Goal: Information Seeking & Learning: Learn about a topic

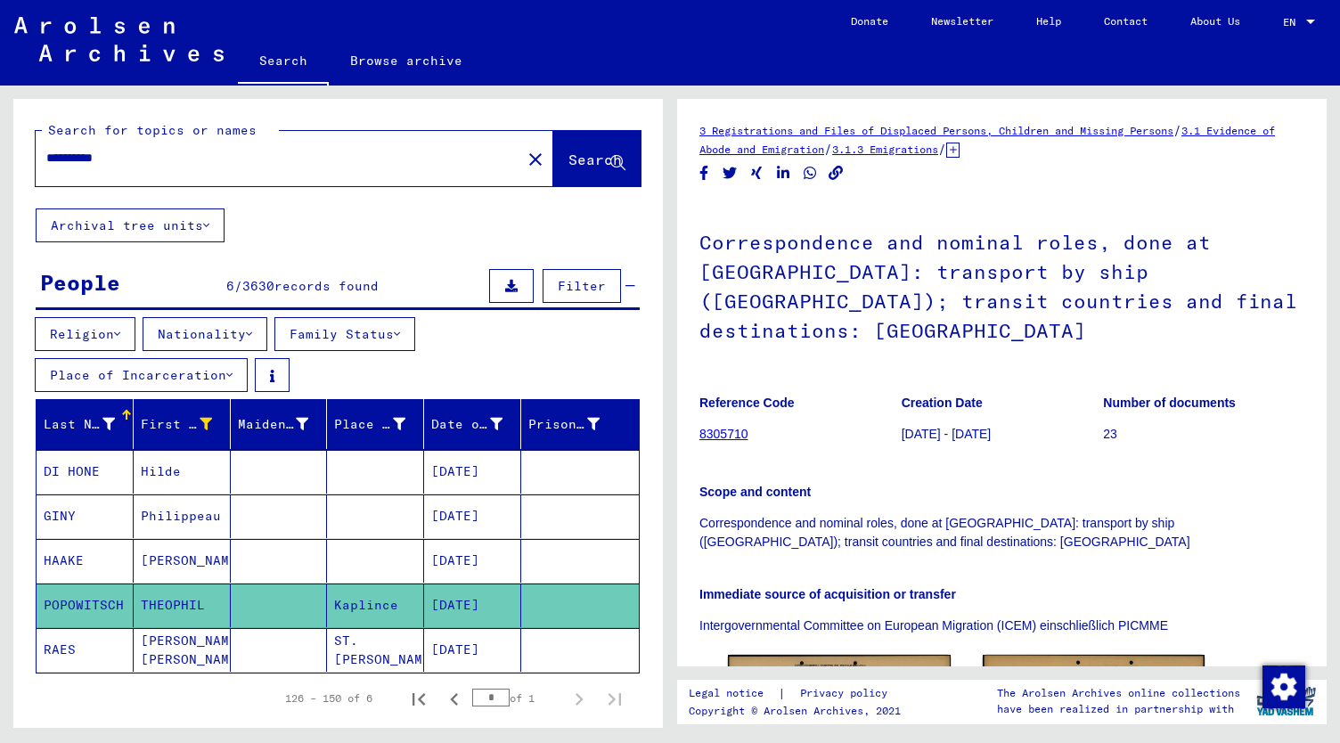
scroll to position [141, 0]
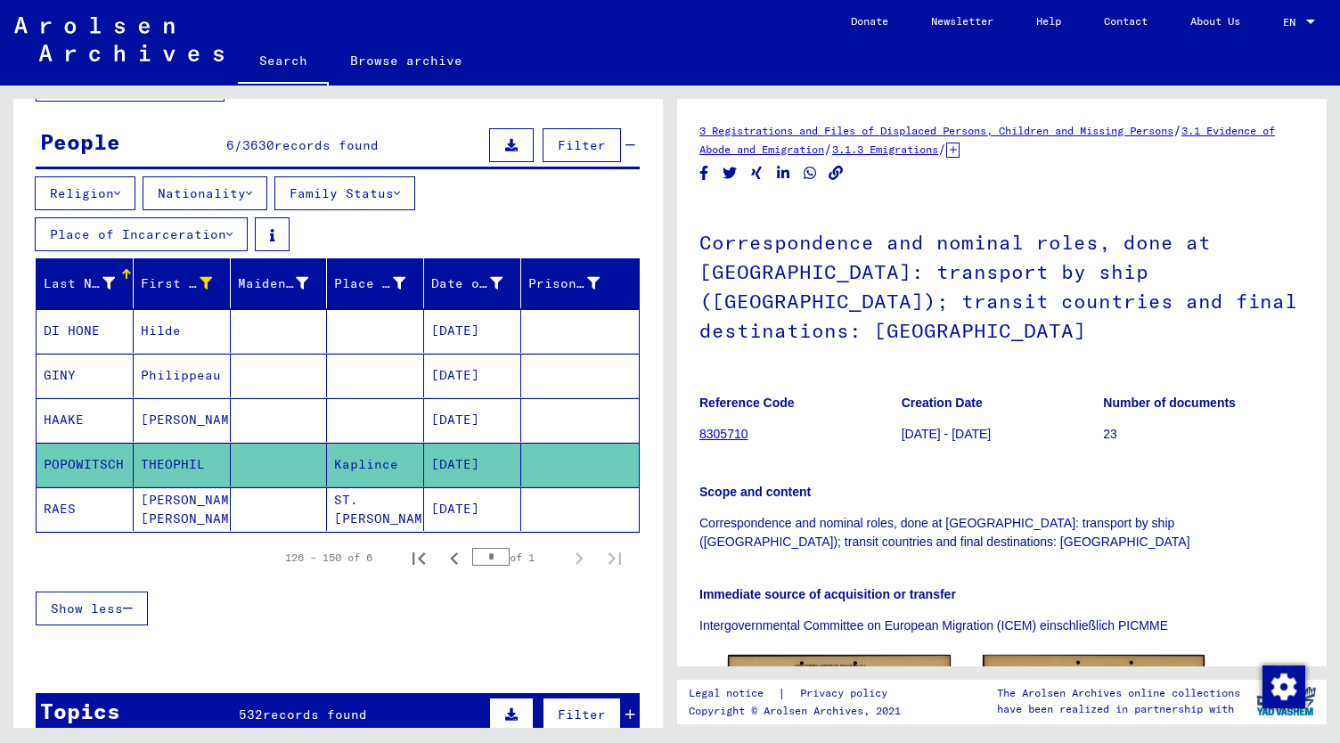
click at [168, 327] on mat-cell "Hilde" at bounding box center [182, 331] width 97 height 44
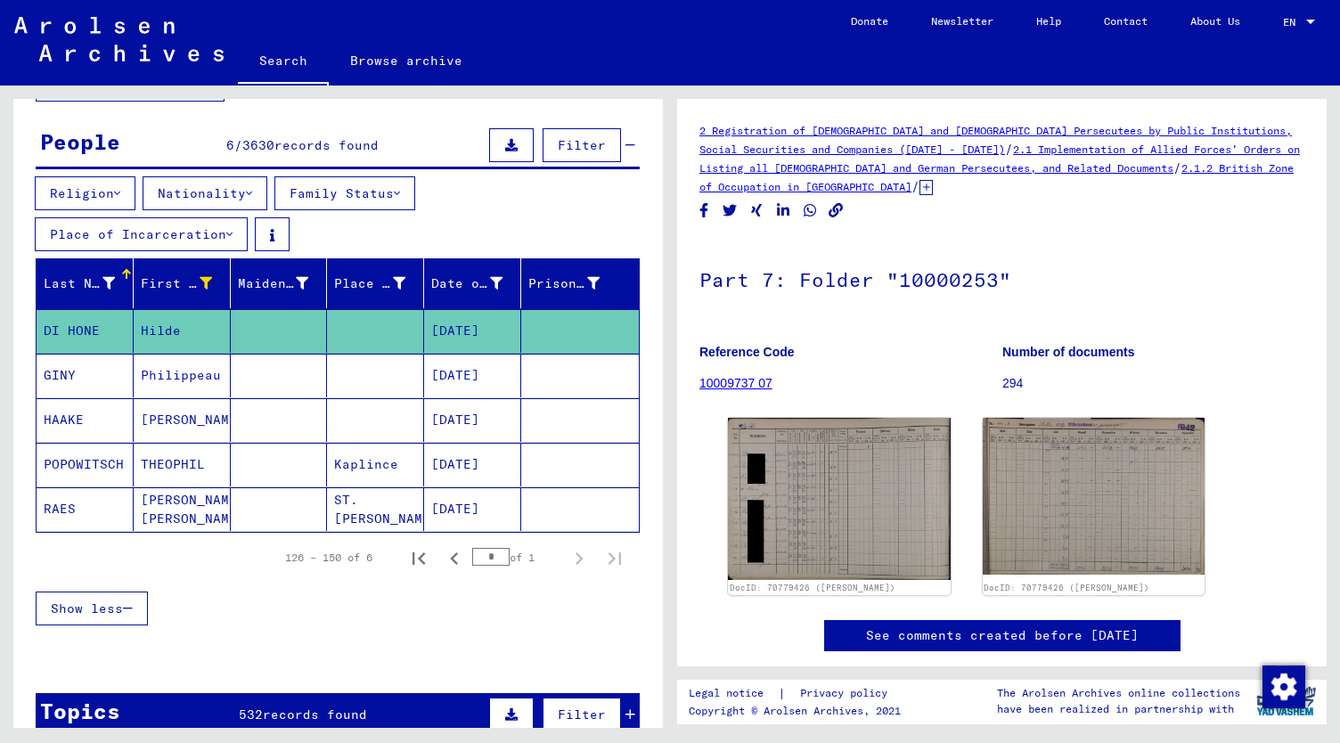
drag, startPoint x: 184, startPoint y: 322, endPoint x: 138, endPoint y: 323, distance: 45.5
click at [138, 323] on mat-cell "Hilde" at bounding box center [182, 331] width 97 height 44
drag, startPoint x: 100, startPoint y: 329, endPoint x: 22, endPoint y: 324, distance: 77.7
click at [22, 324] on div "Last Name First Name Maiden Name Place of Birth Date of Birth Prisoner # DI [PE…" at bounding box center [338, 453] width 650 height 390
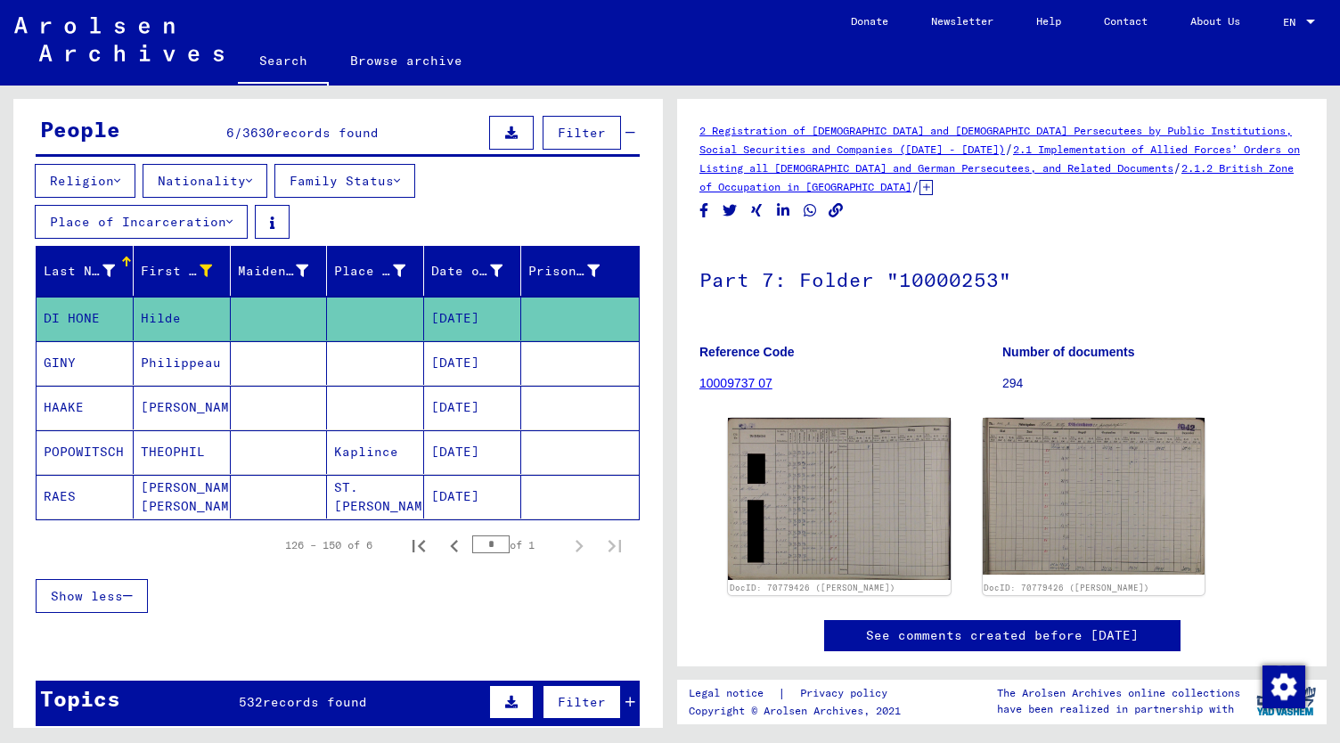
scroll to position [151, 0]
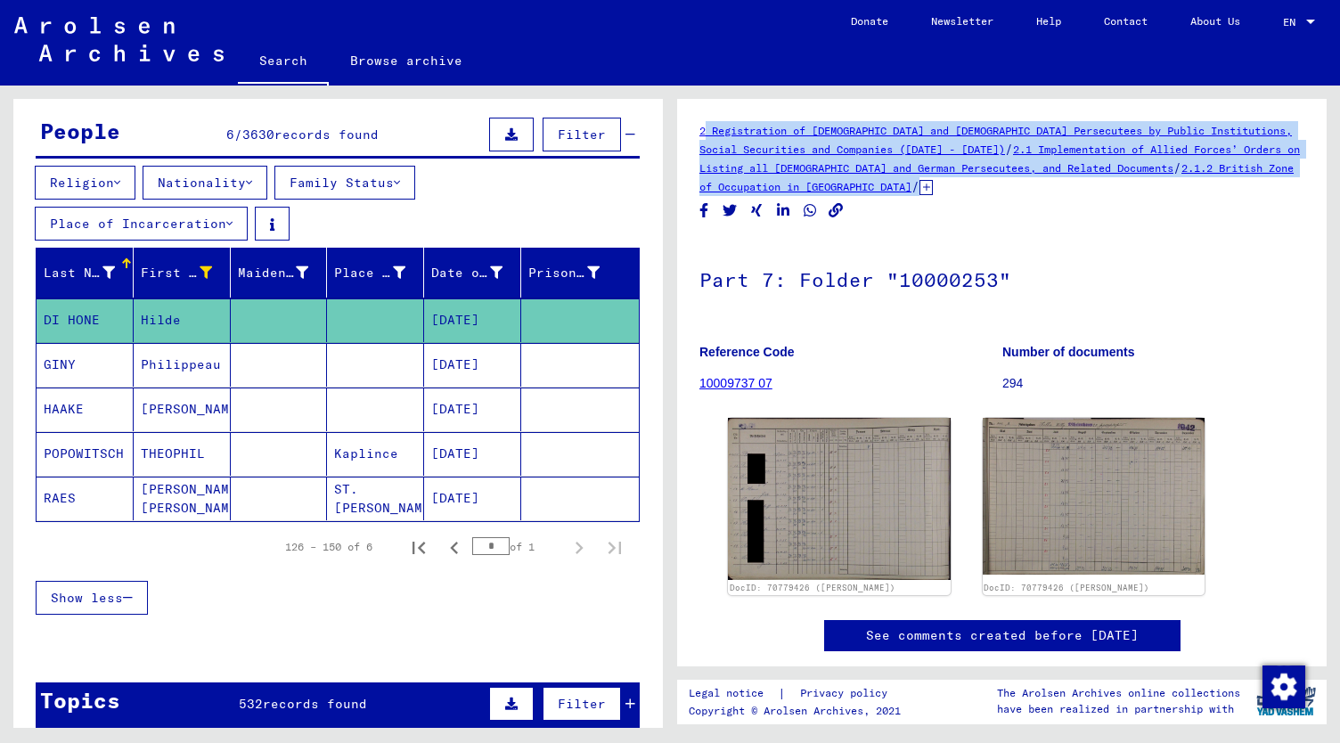
drag, startPoint x: 921, startPoint y: 192, endPoint x: 683, endPoint y: 133, distance: 244.4
click at [683, 133] on yv-its-full-details "2 Registration of [DEMOGRAPHIC_DATA] and [DEMOGRAPHIC_DATA] Persecutees by Publ…" at bounding box center [1002, 404] width 650 height 567
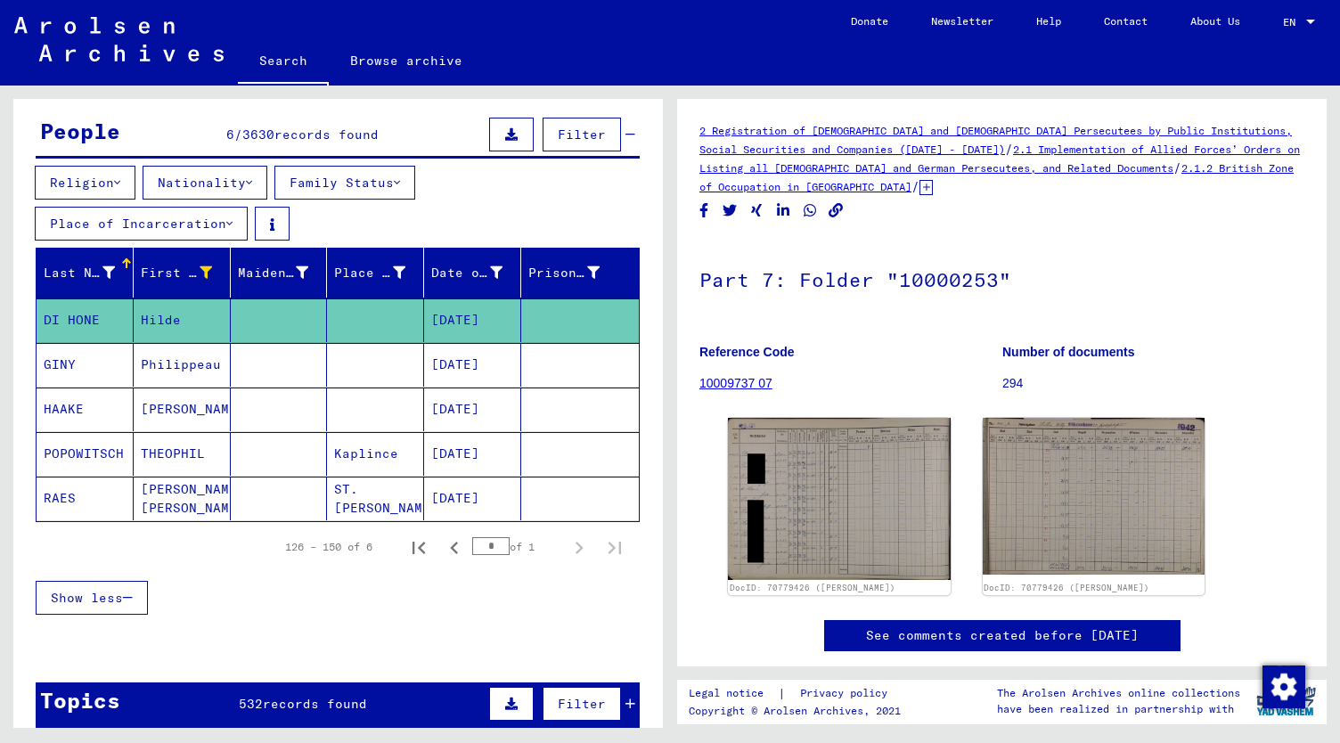
click at [321, 132] on span "records found" at bounding box center [326, 135] width 104 height 16
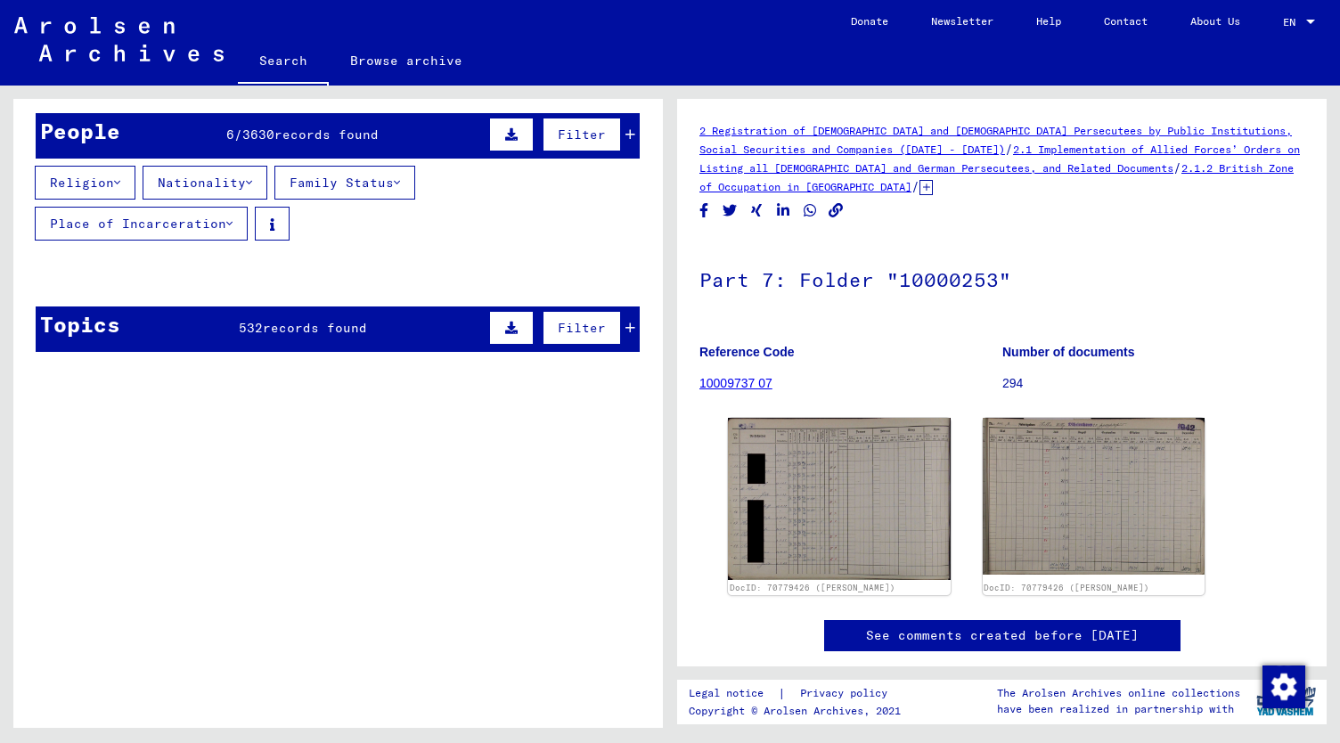
click at [321, 132] on span "records found" at bounding box center [326, 135] width 104 height 16
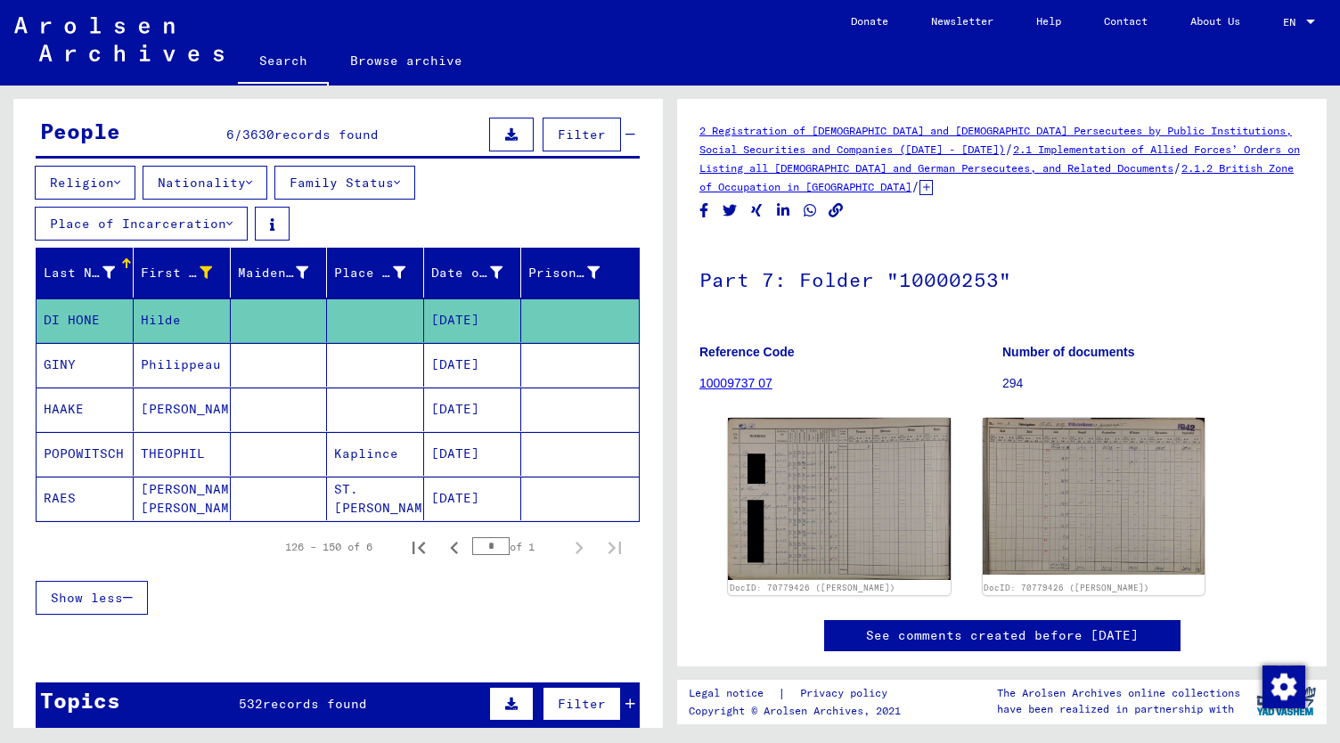
click at [303, 696] on span "records found" at bounding box center [315, 704] width 104 height 16
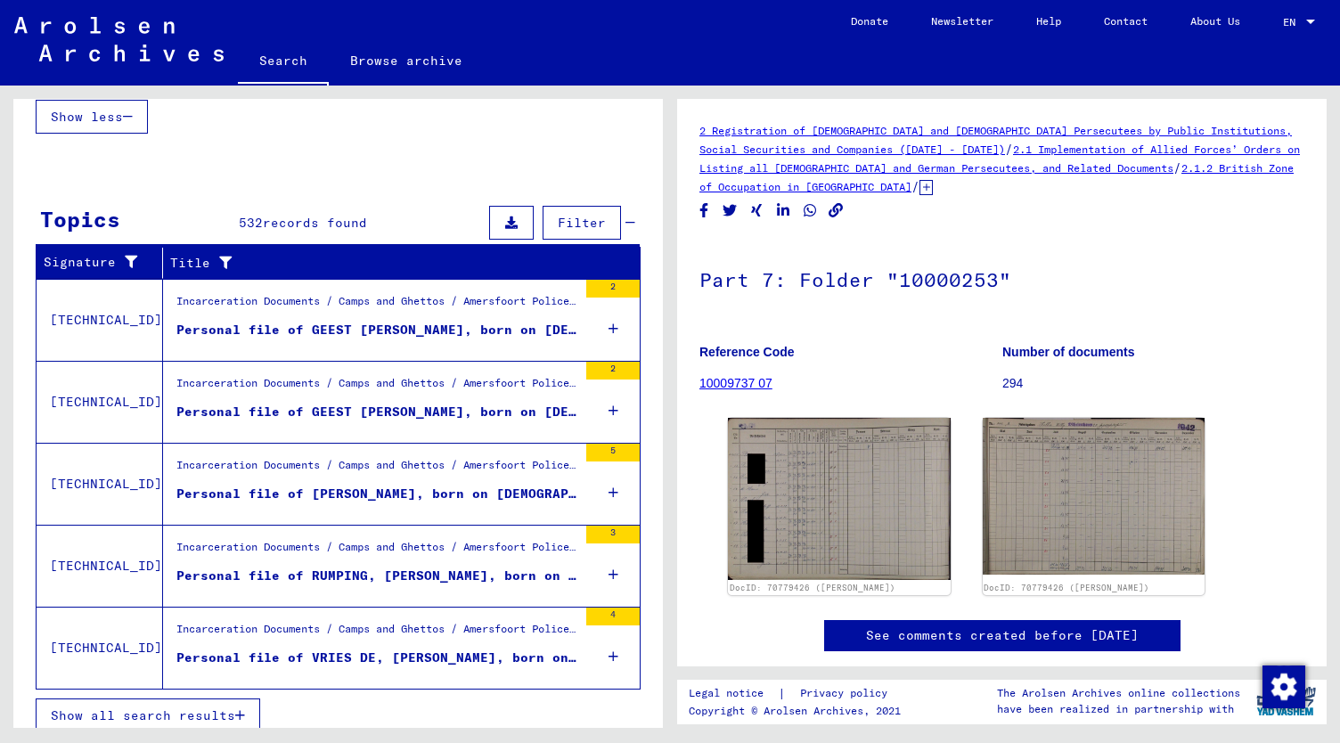
scroll to position [635, 0]
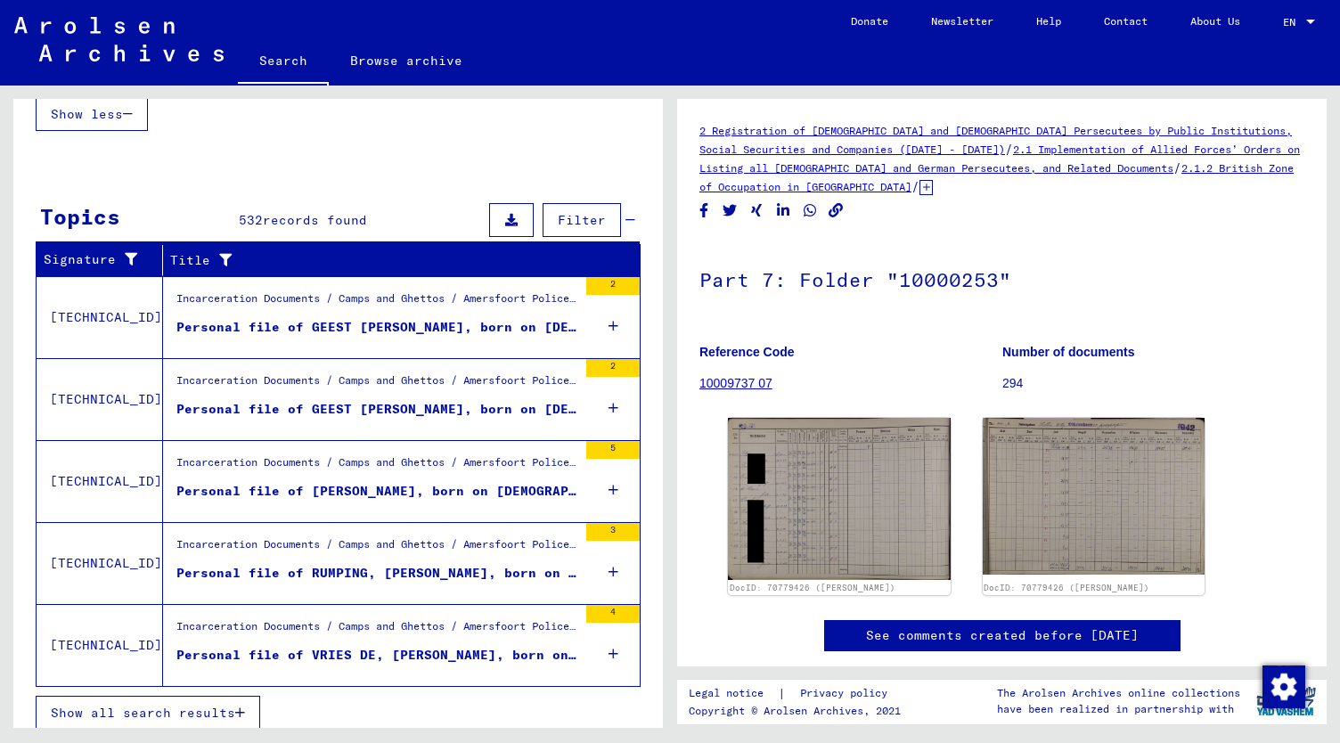
click at [442, 318] on div "Personal file of GEEST [PERSON_NAME], born on [DEMOGRAPHIC_DATA]" at bounding box center [376, 327] width 401 height 19
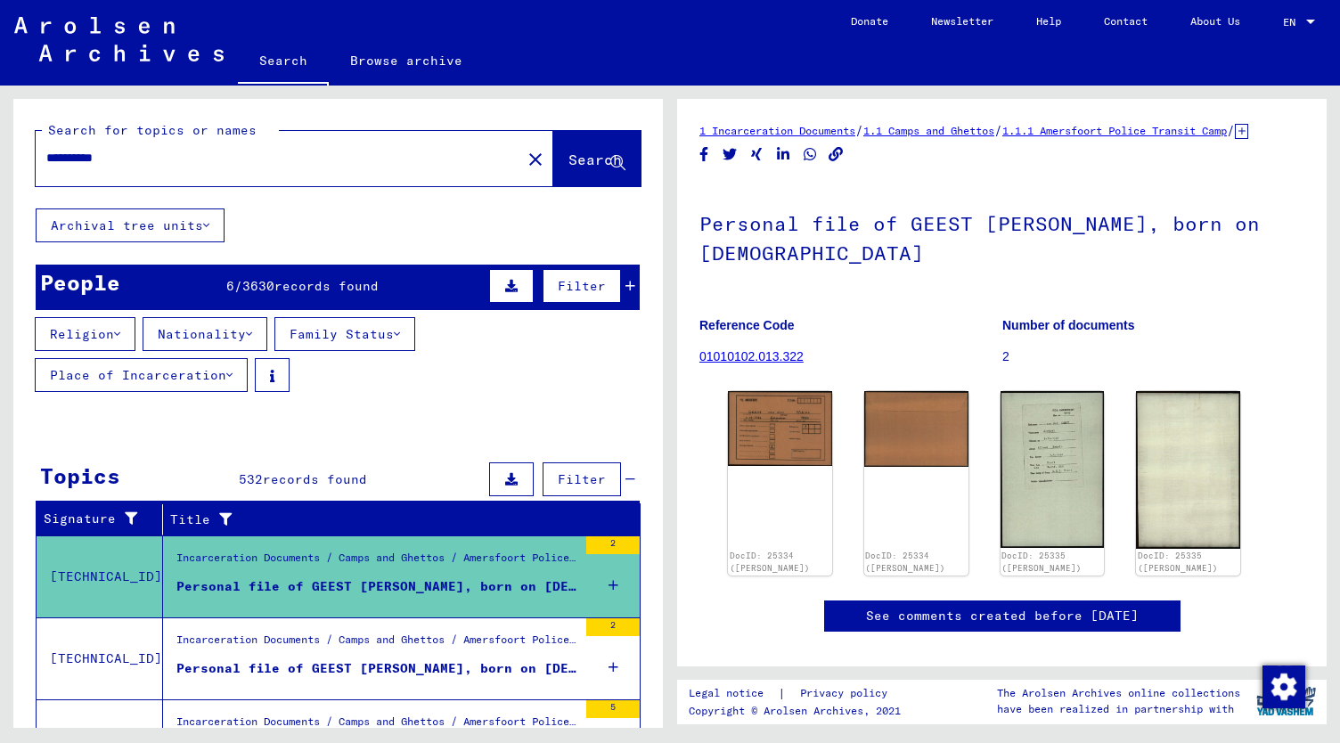
click at [428, 143] on div "**********" at bounding box center [273, 158] width 475 height 40
click at [205, 225] on icon at bounding box center [206, 225] width 6 height 12
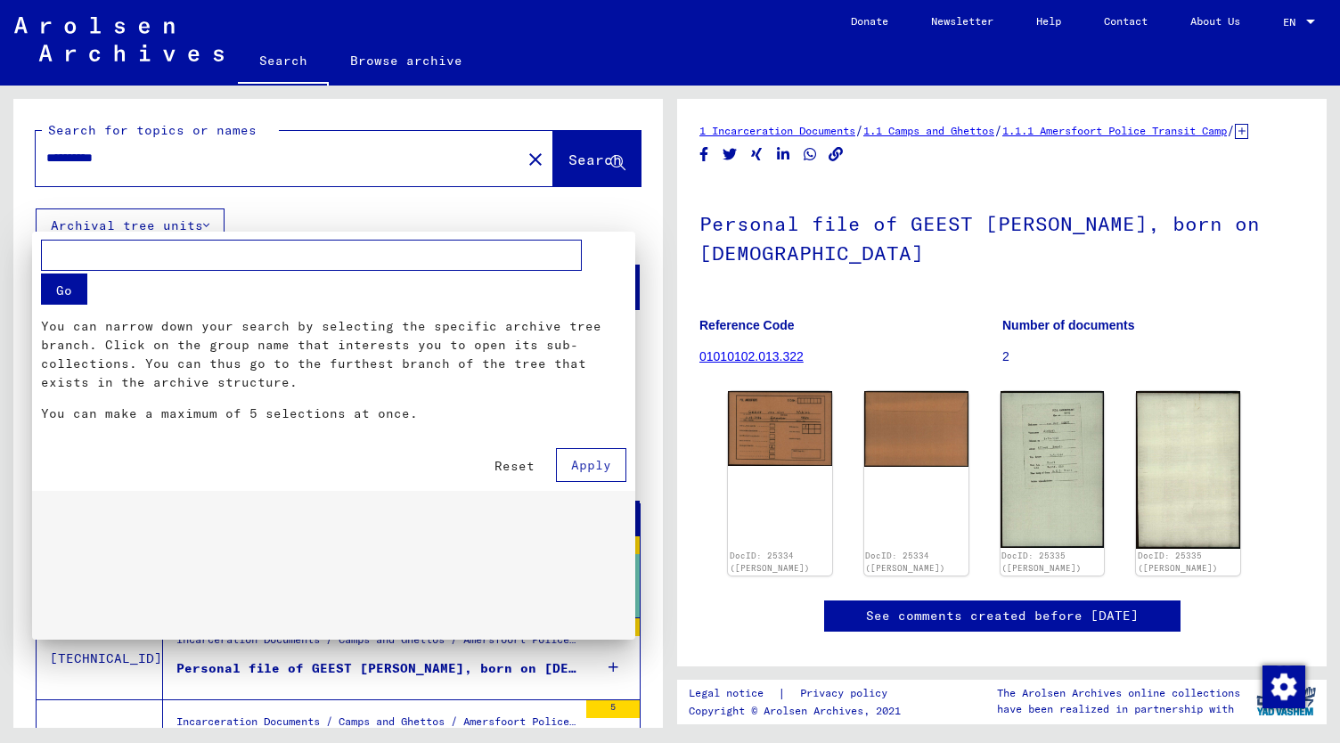
click at [205, 225] on div at bounding box center [670, 371] width 1340 height 743
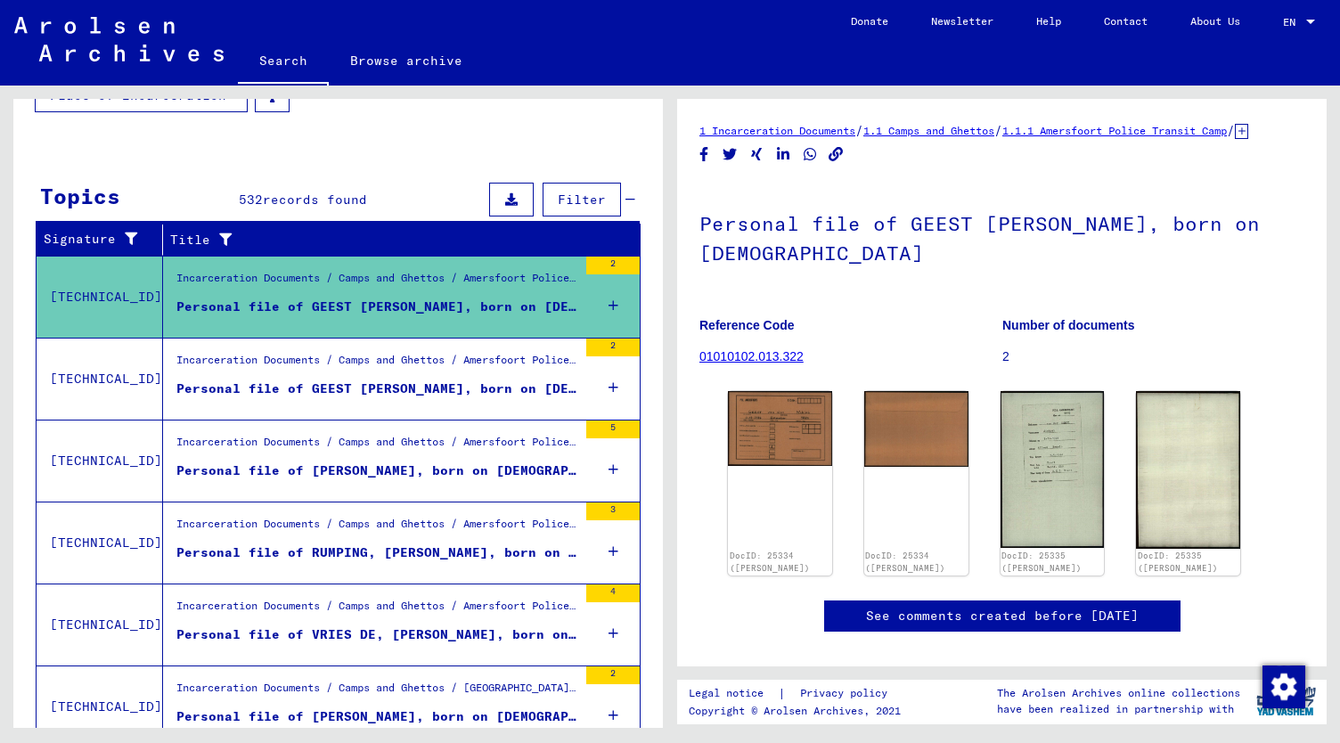
scroll to position [298, 0]
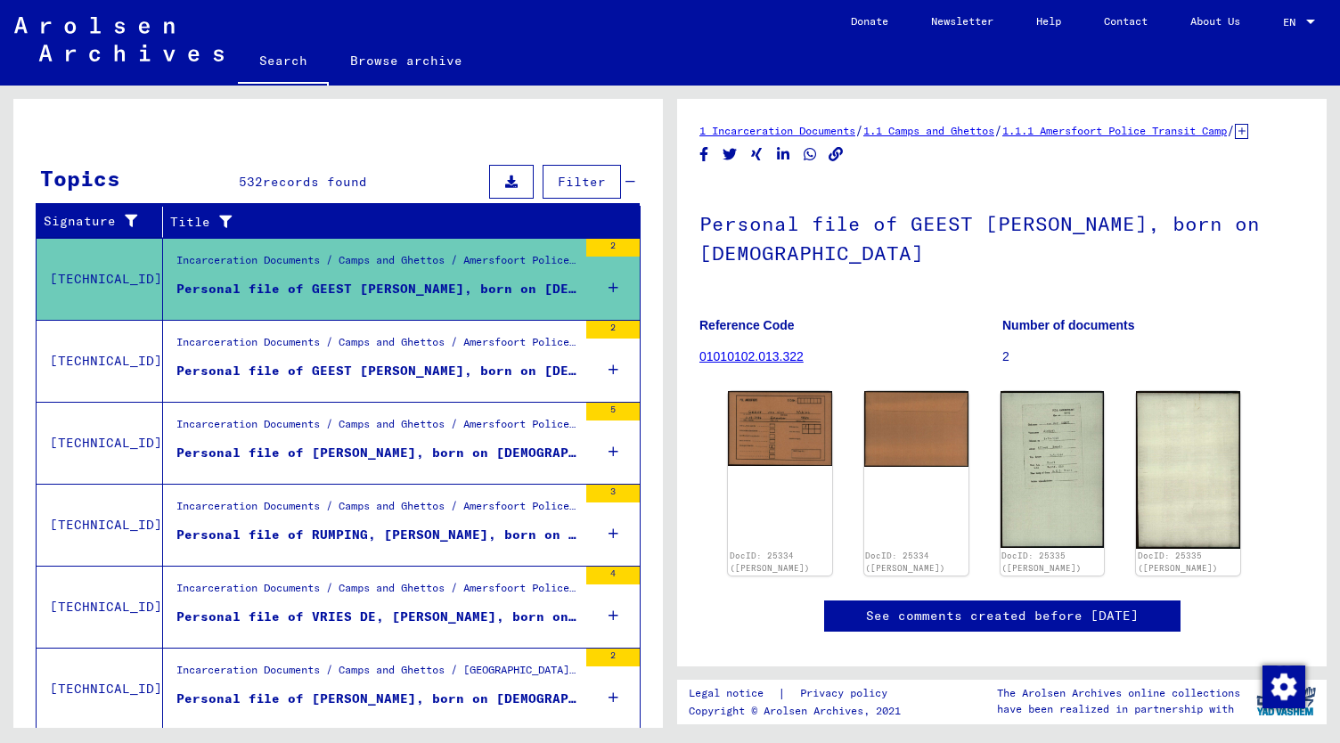
click at [442, 485] on div "Incarceration Documents / Camps and Ghettos / Amersfoort Police Transit Camp / …" at bounding box center [370, 525] width 414 height 81
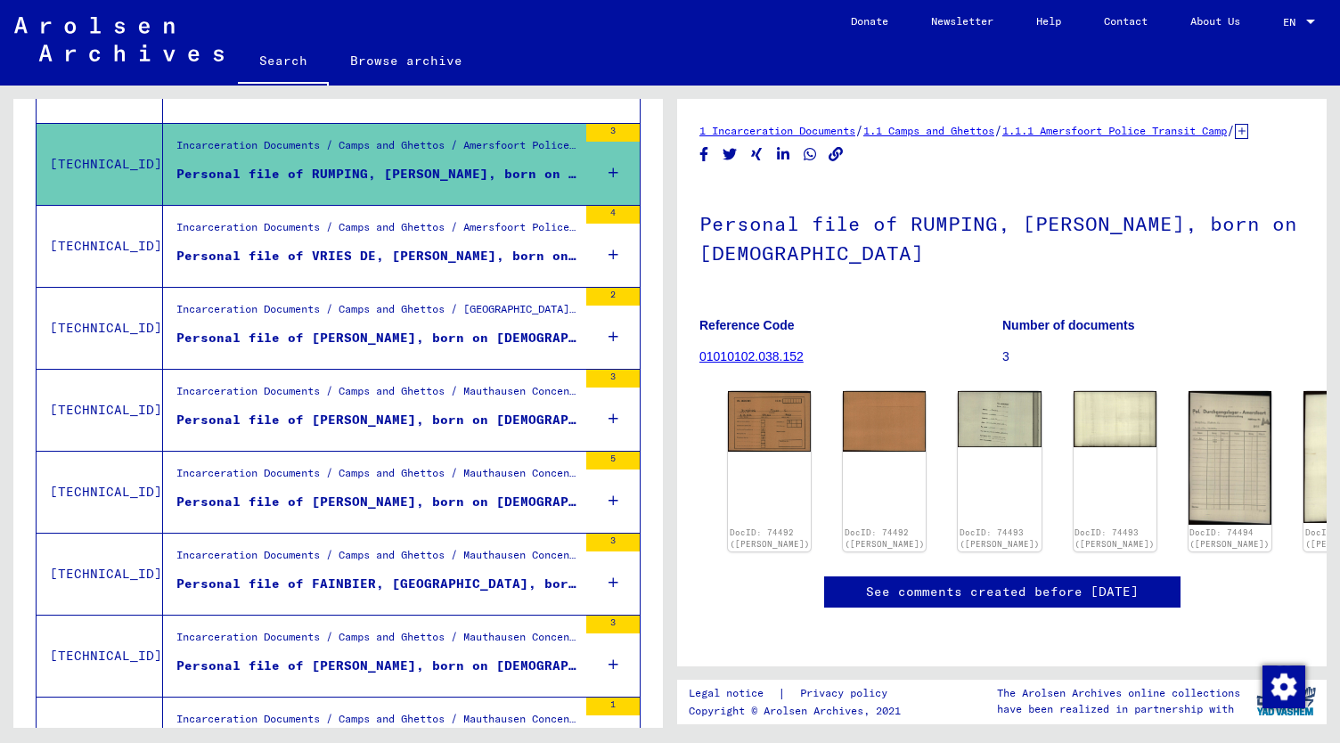
scroll to position [588, 0]
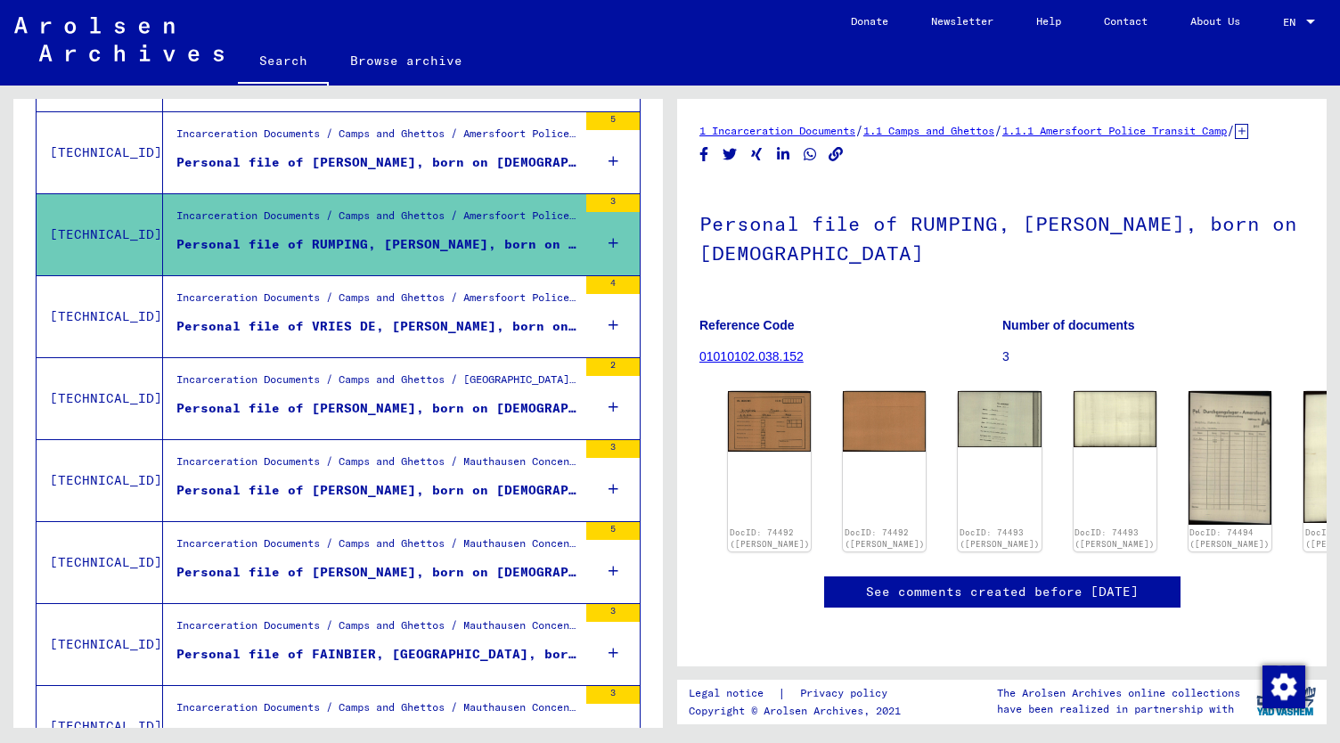
click at [456, 482] on div "Personal file of [PERSON_NAME], born on [DEMOGRAPHIC_DATA]" at bounding box center [376, 490] width 401 height 19
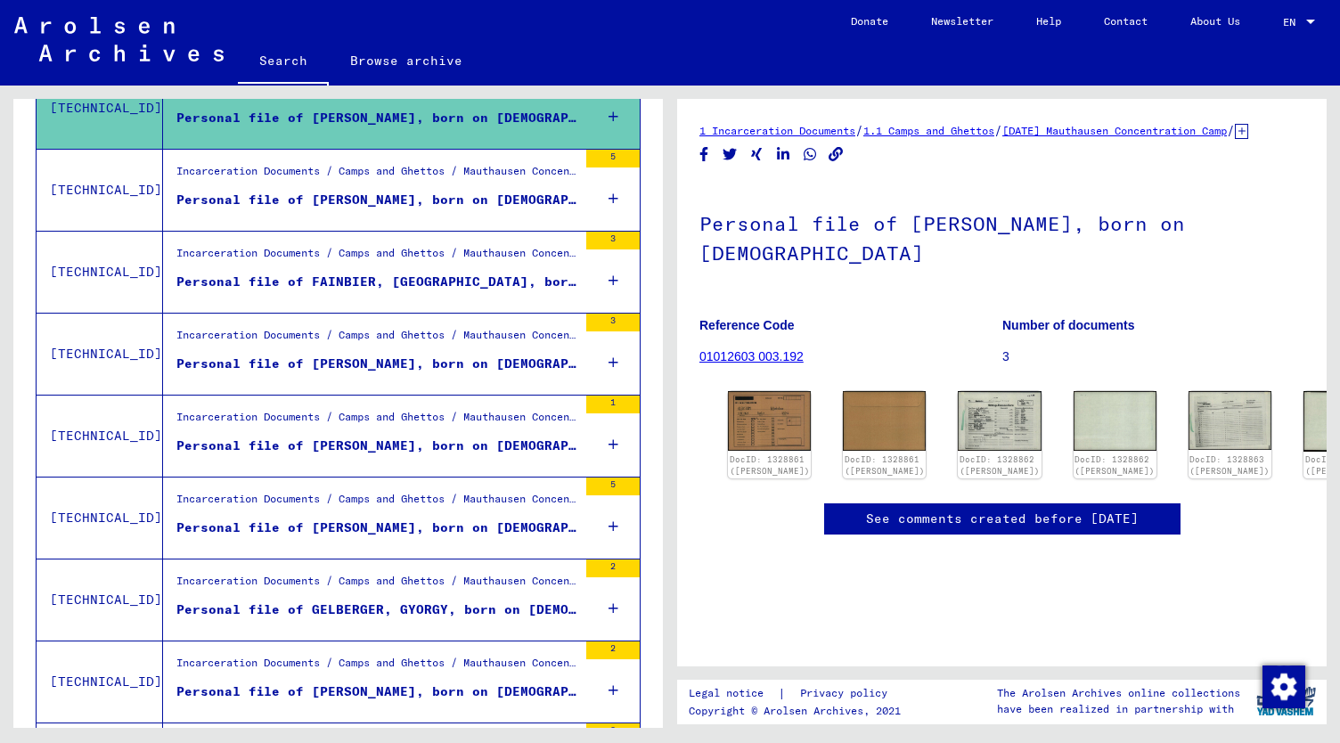
scroll to position [986, 0]
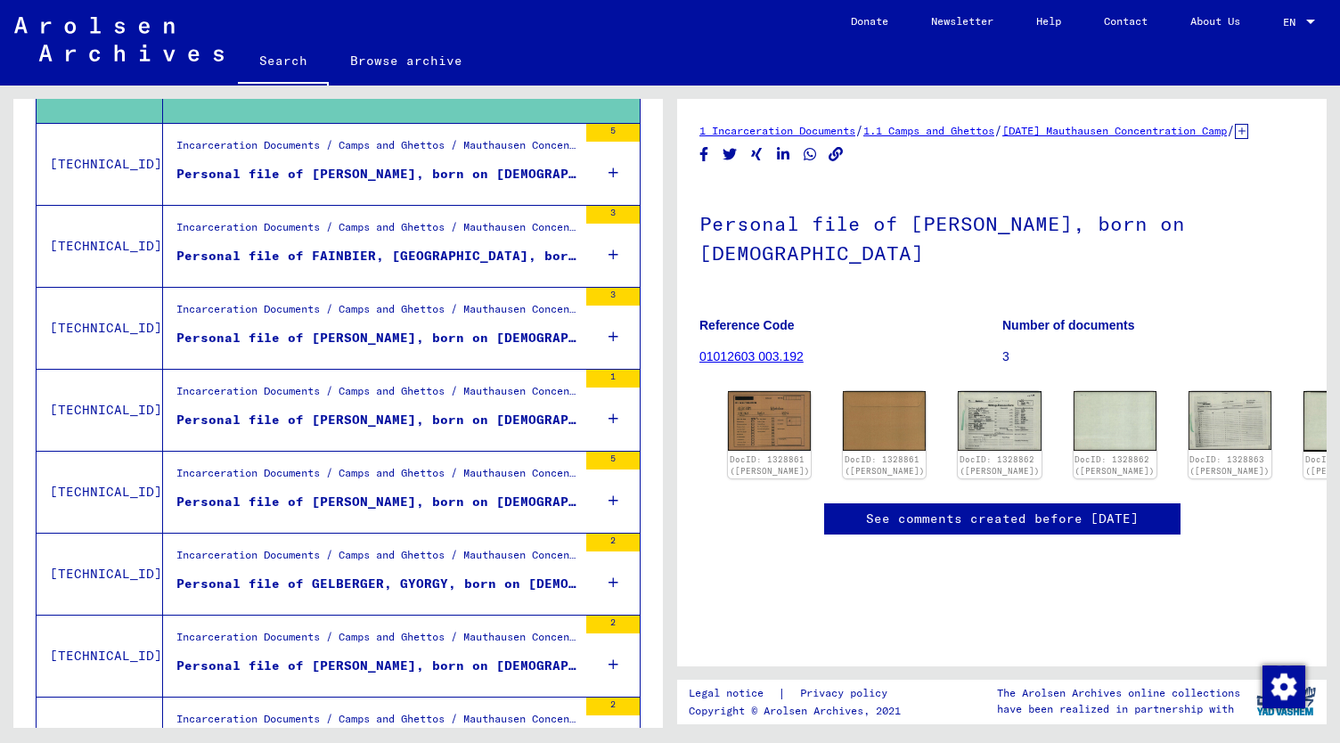
click at [510, 256] on div "Personal file of FAINBIER, [GEOGRAPHIC_DATA], born on [DEMOGRAPHIC_DATA]" at bounding box center [376, 256] width 401 height 19
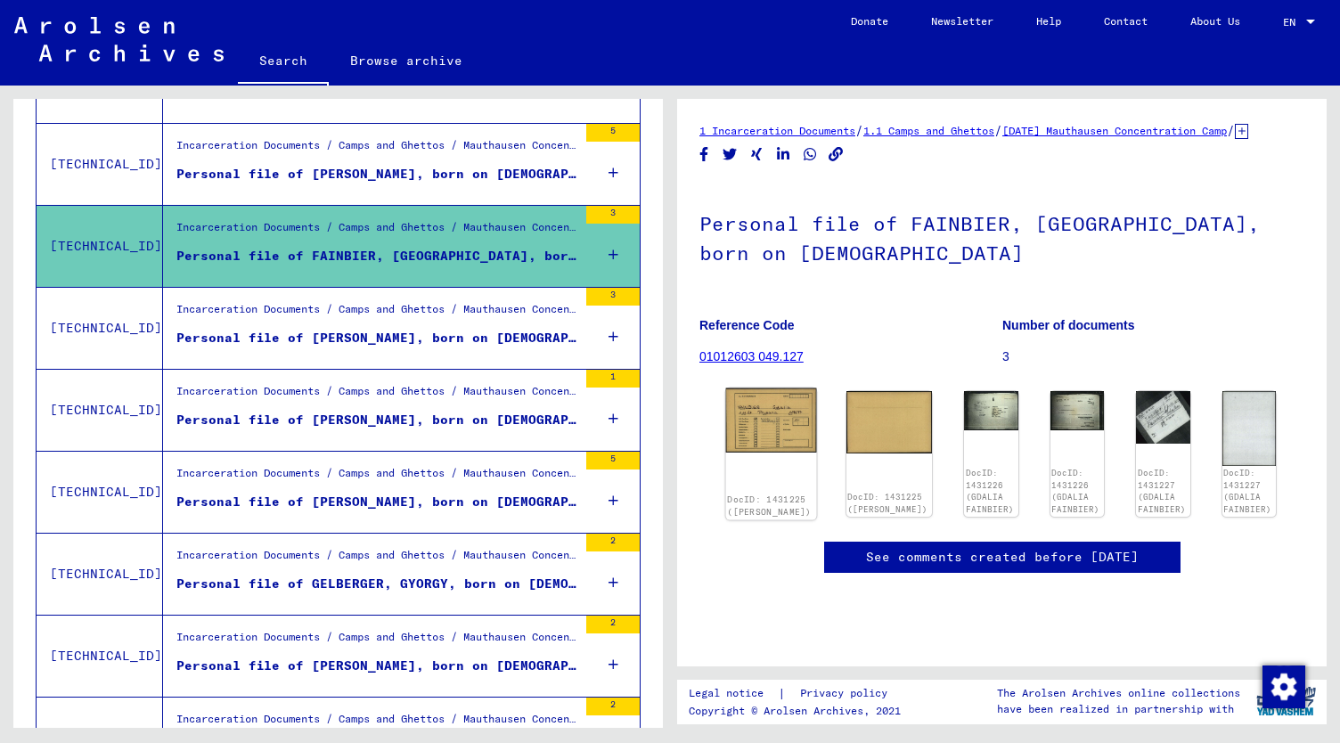
click at [763, 436] on img at bounding box center [771, 421] width 90 height 65
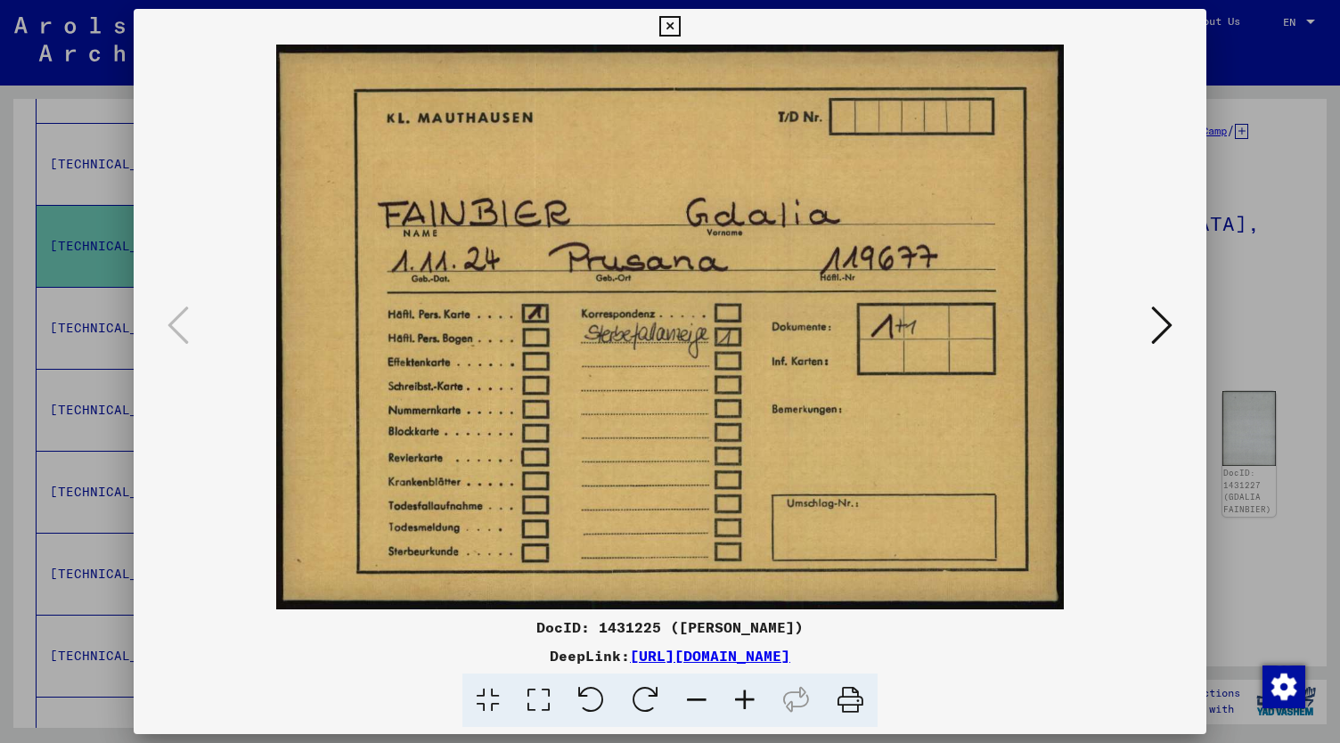
click at [1158, 329] on icon at bounding box center [1161, 325] width 21 height 43
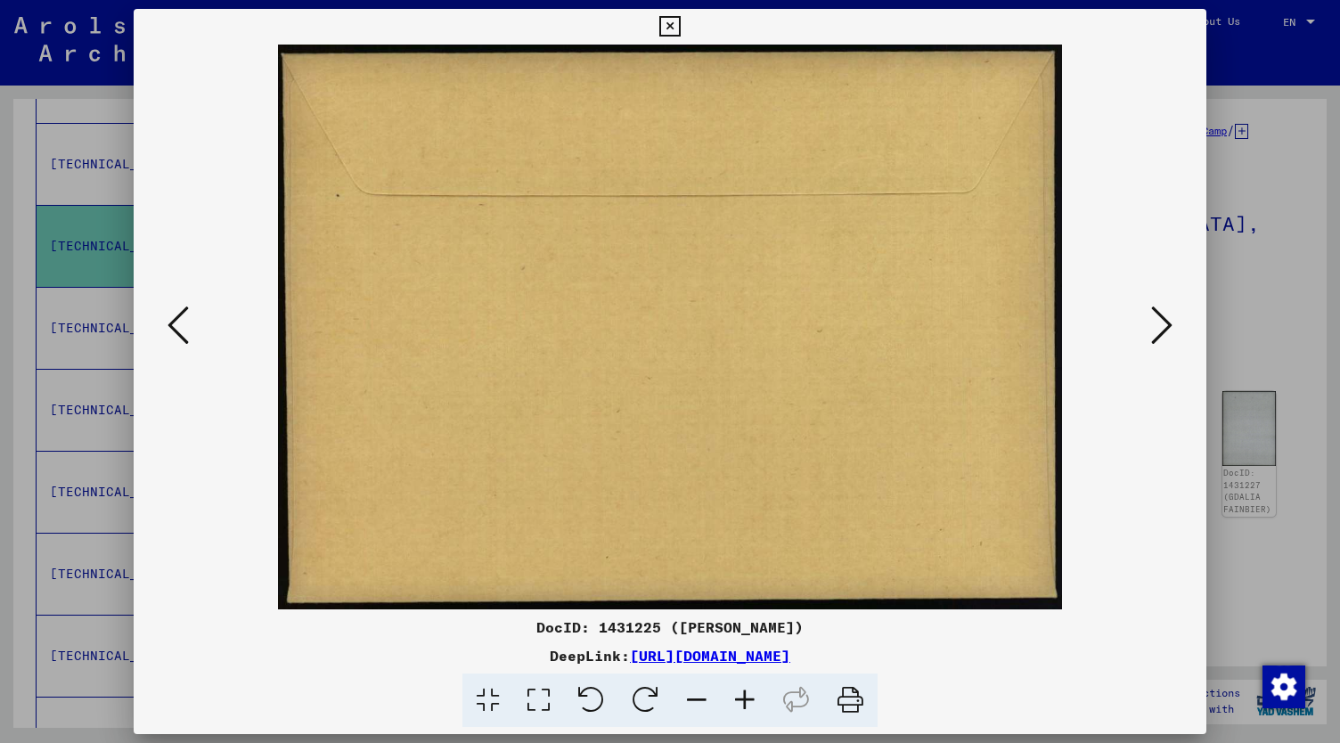
click at [1156, 329] on icon at bounding box center [1161, 325] width 21 height 43
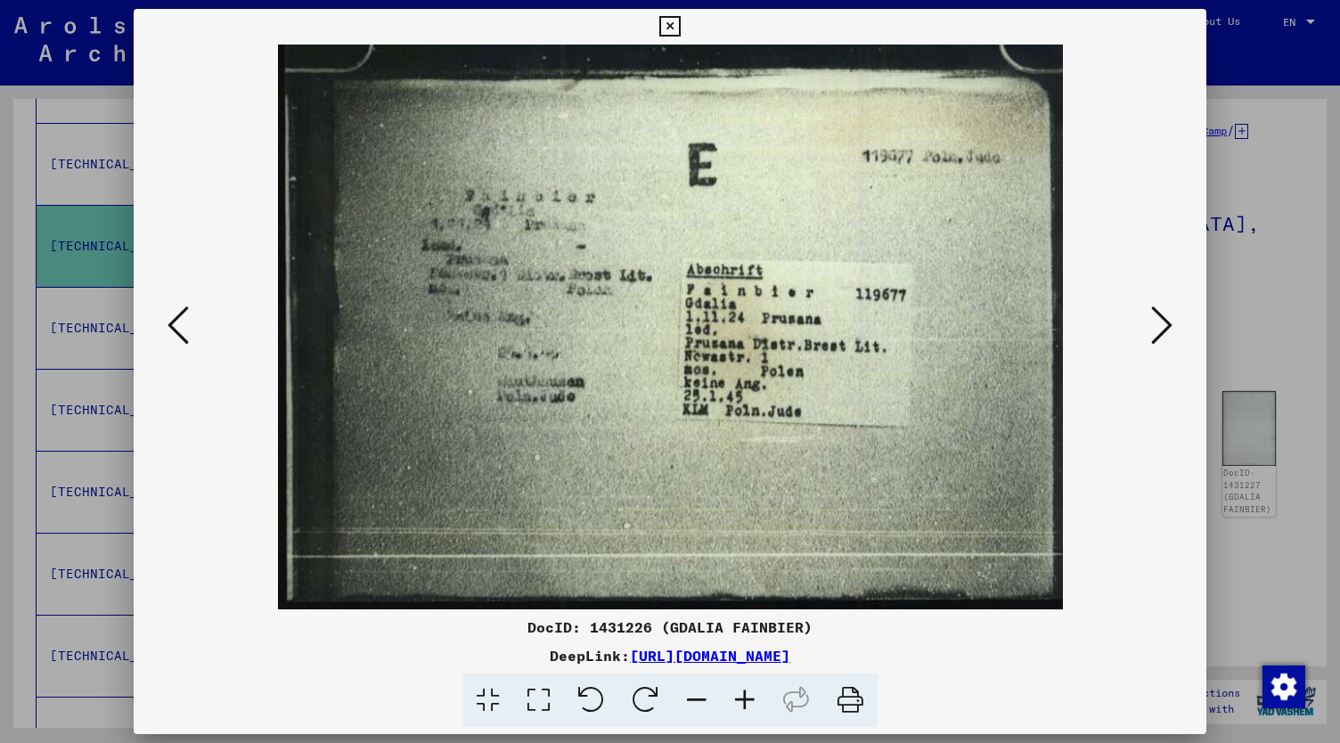
click at [1162, 318] on icon at bounding box center [1161, 325] width 21 height 43
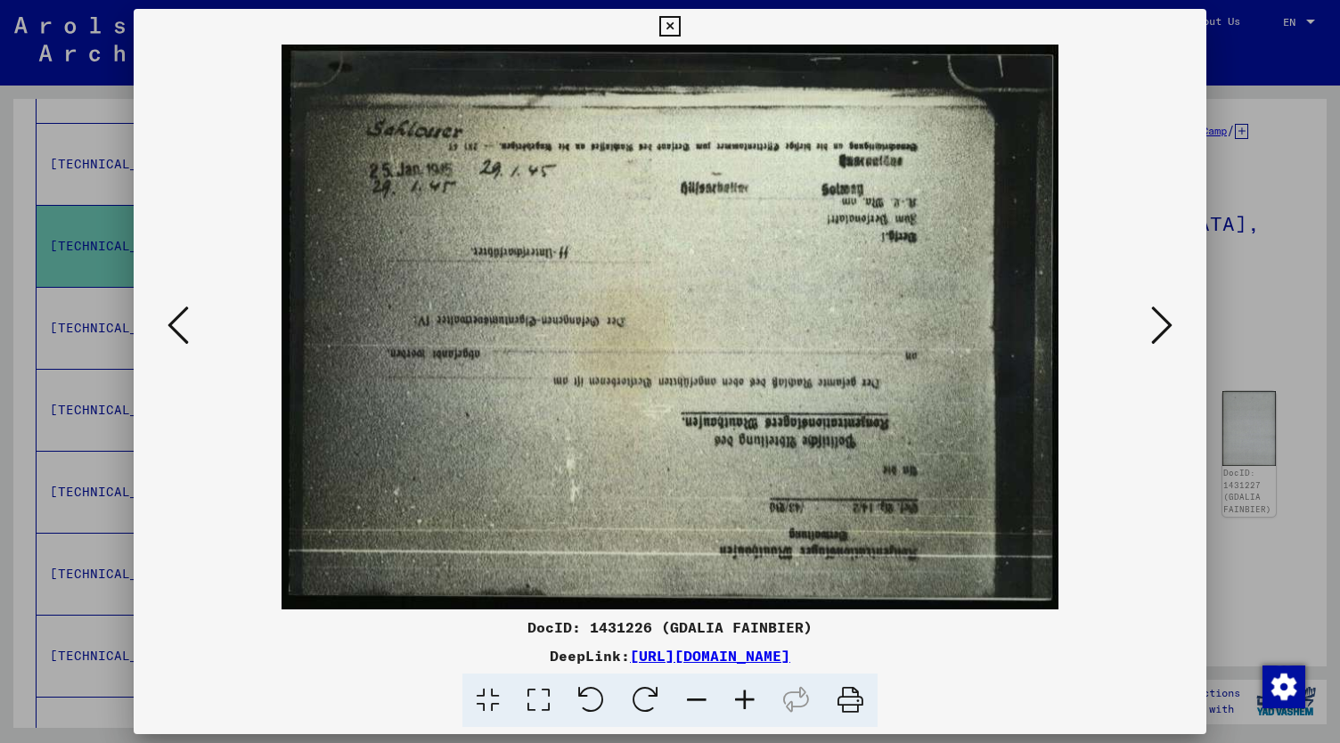
click at [1162, 322] on icon at bounding box center [1161, 325] width 21 height 43
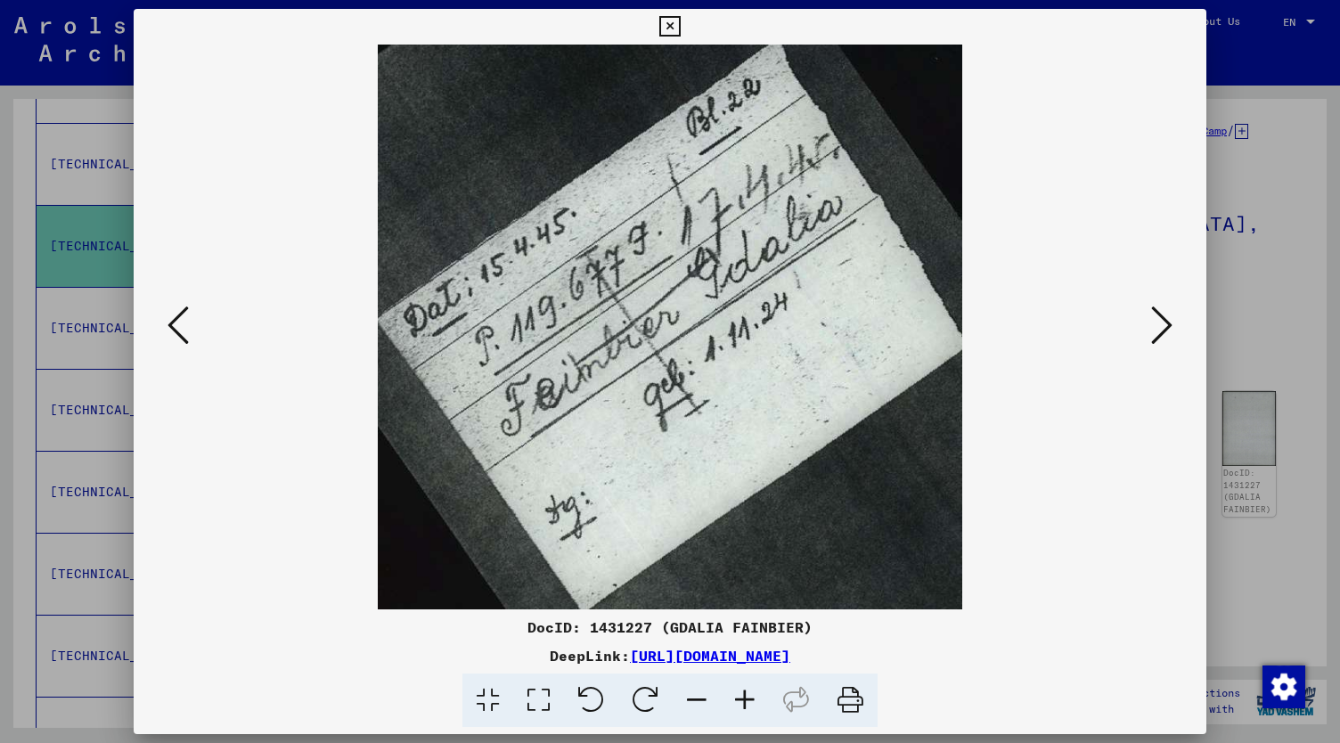
click at [1162, 323] on icon at bounding box center [1161, 325] width 21 height 43
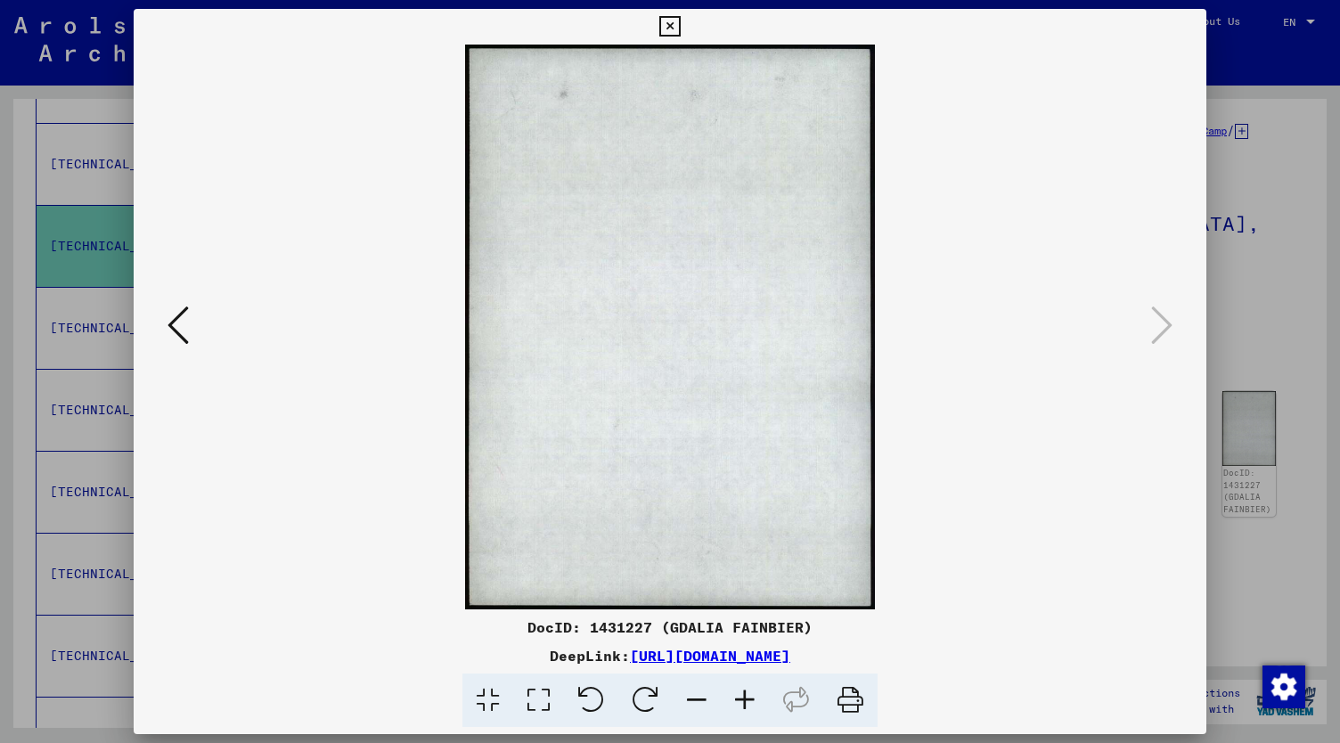
click at [173, 327] on icon at bounding box center [178, 325] width 21 height 43
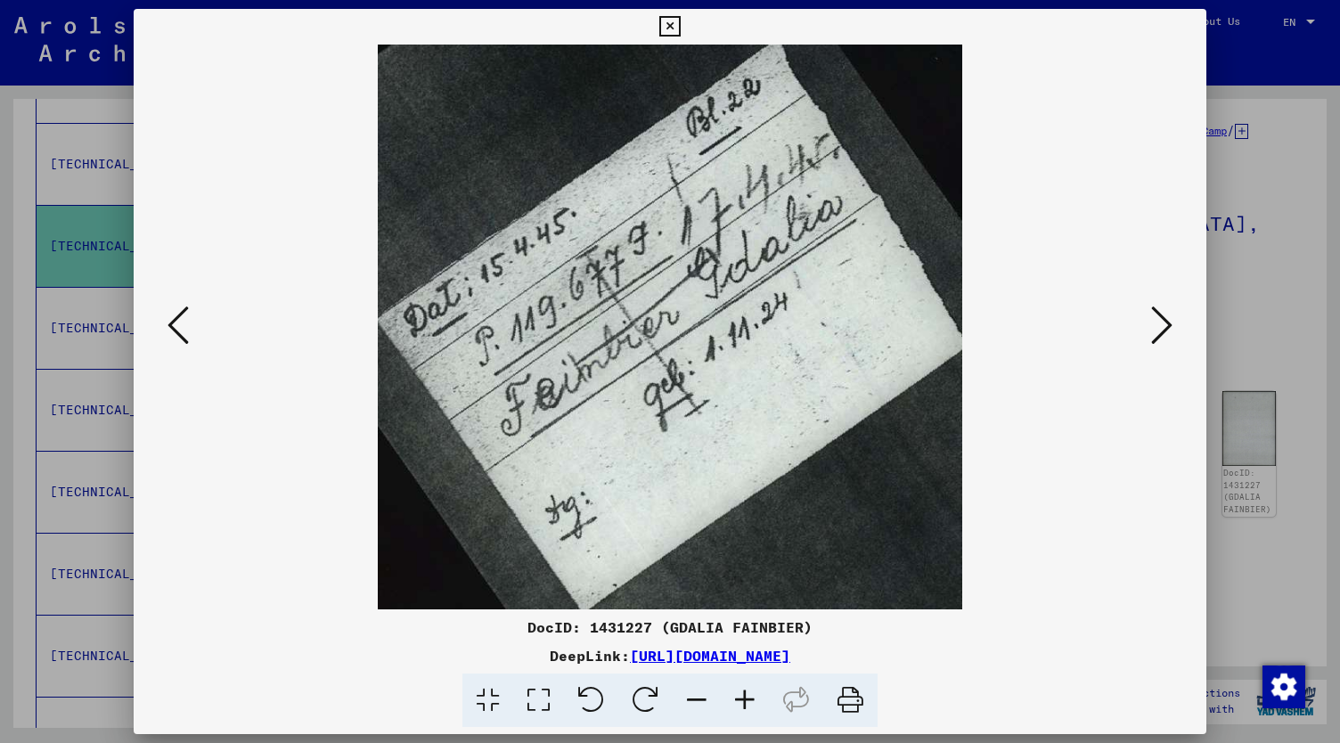
click at [680, 24] on icon at bounding box center [669, 26] width 20 height 21
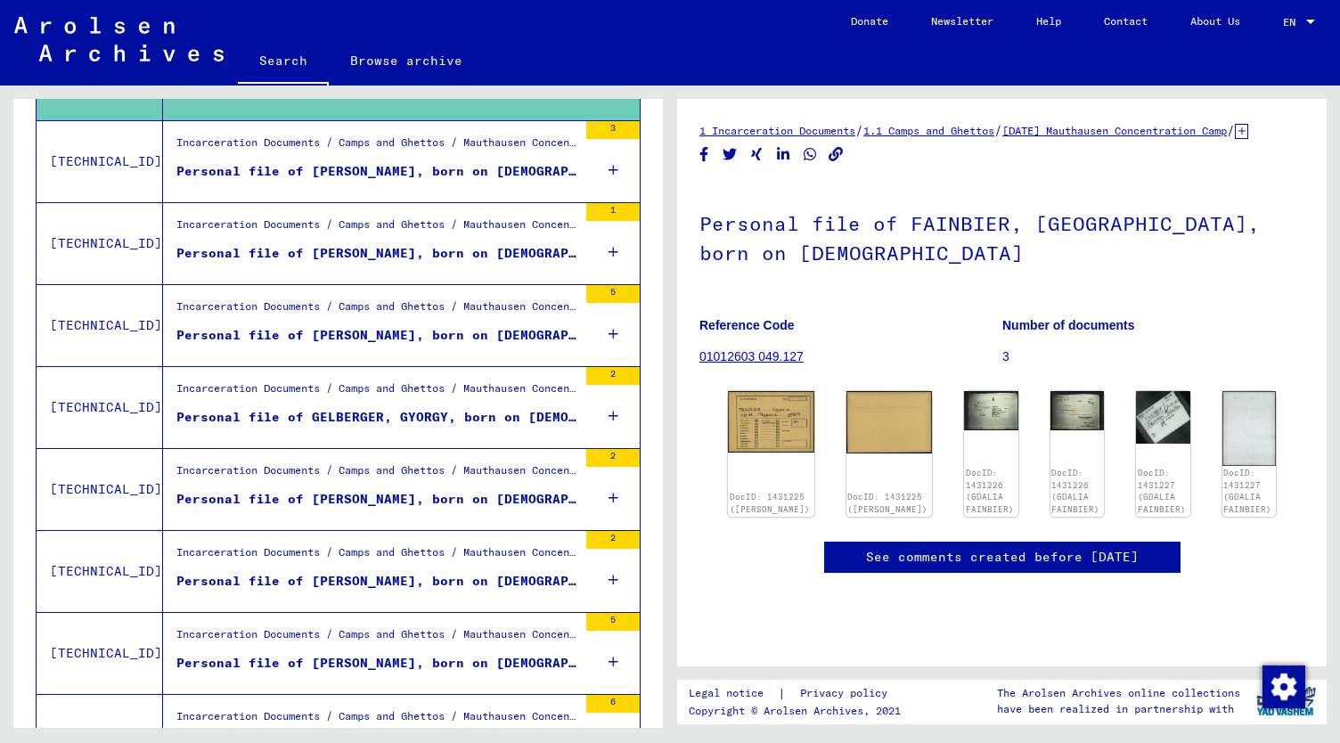
scroll to position [1219, 0]
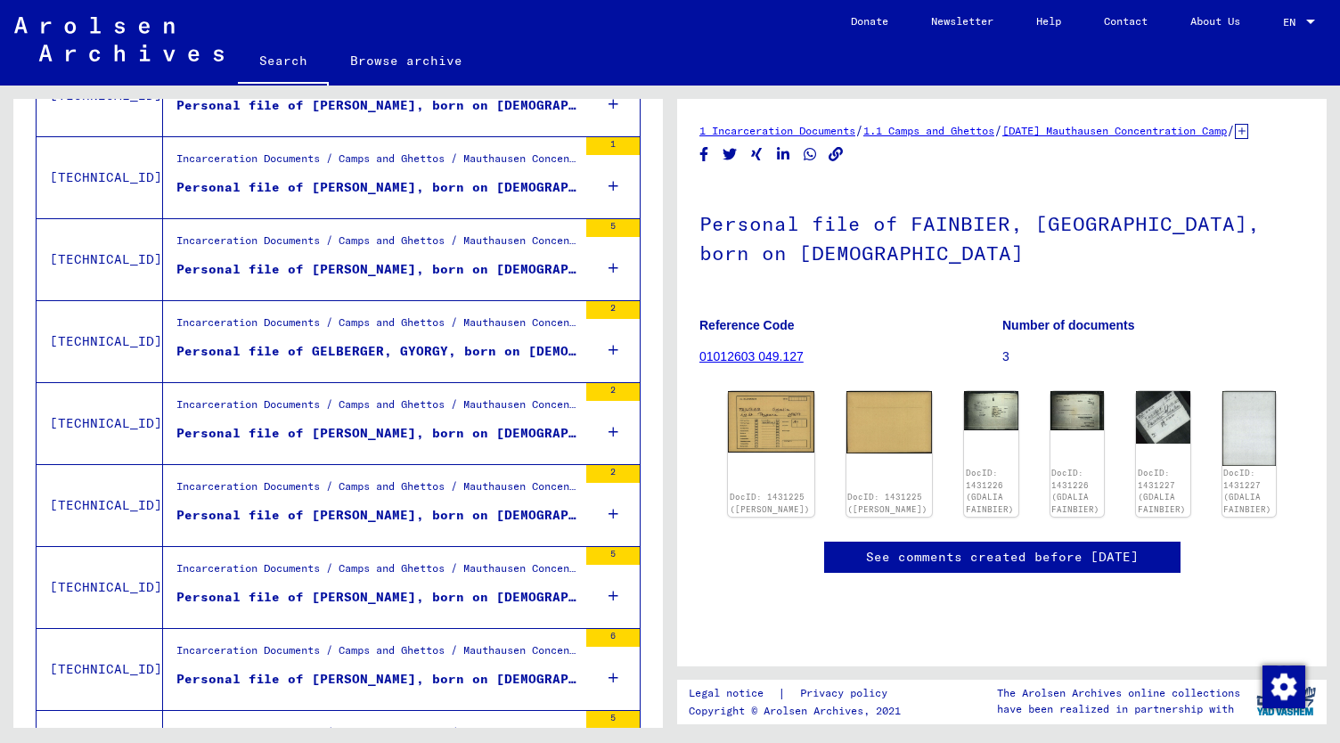
click at [393, 351] on div "Personal file of GELBERGER, GYORGY, born on [DEMOGRAPHIC_DATA]" at bounding box center [376, 351] width 401 height 19
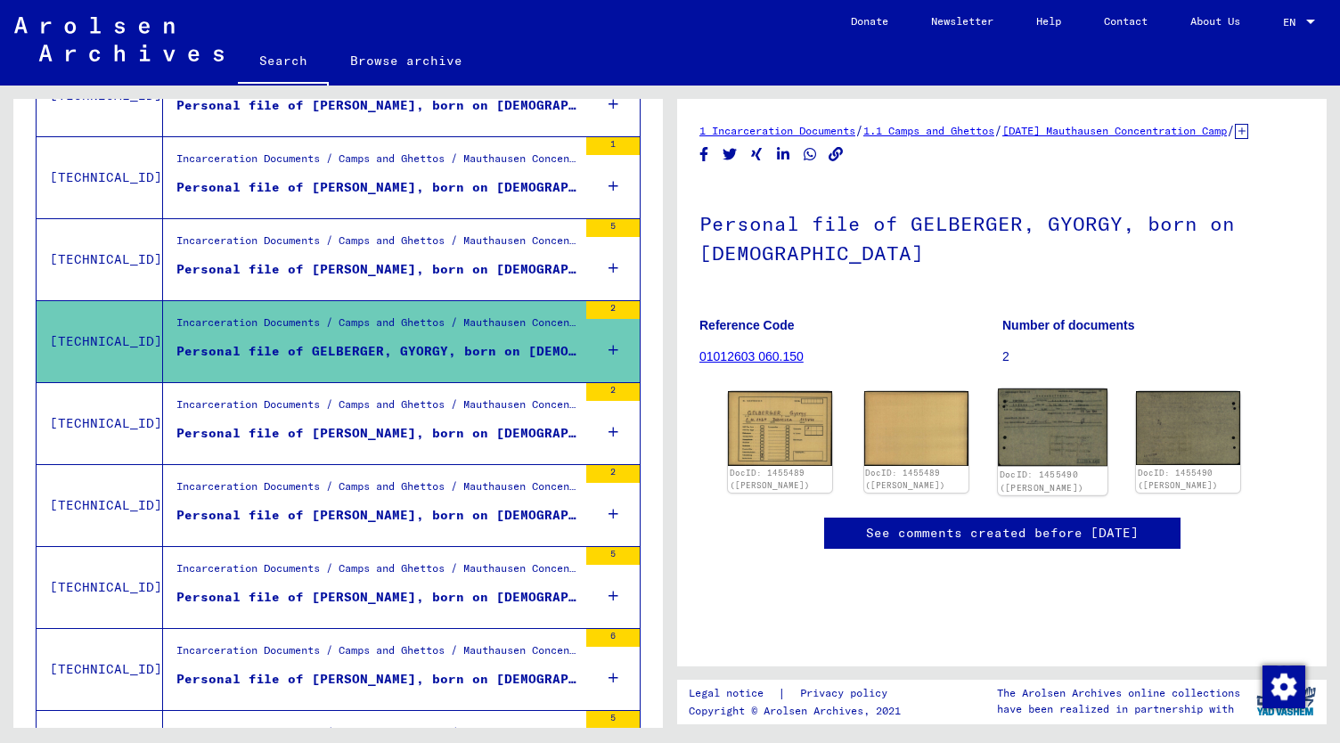
click at [1037, 455] on img at bounding box center [1053, 428] width 110 height 78
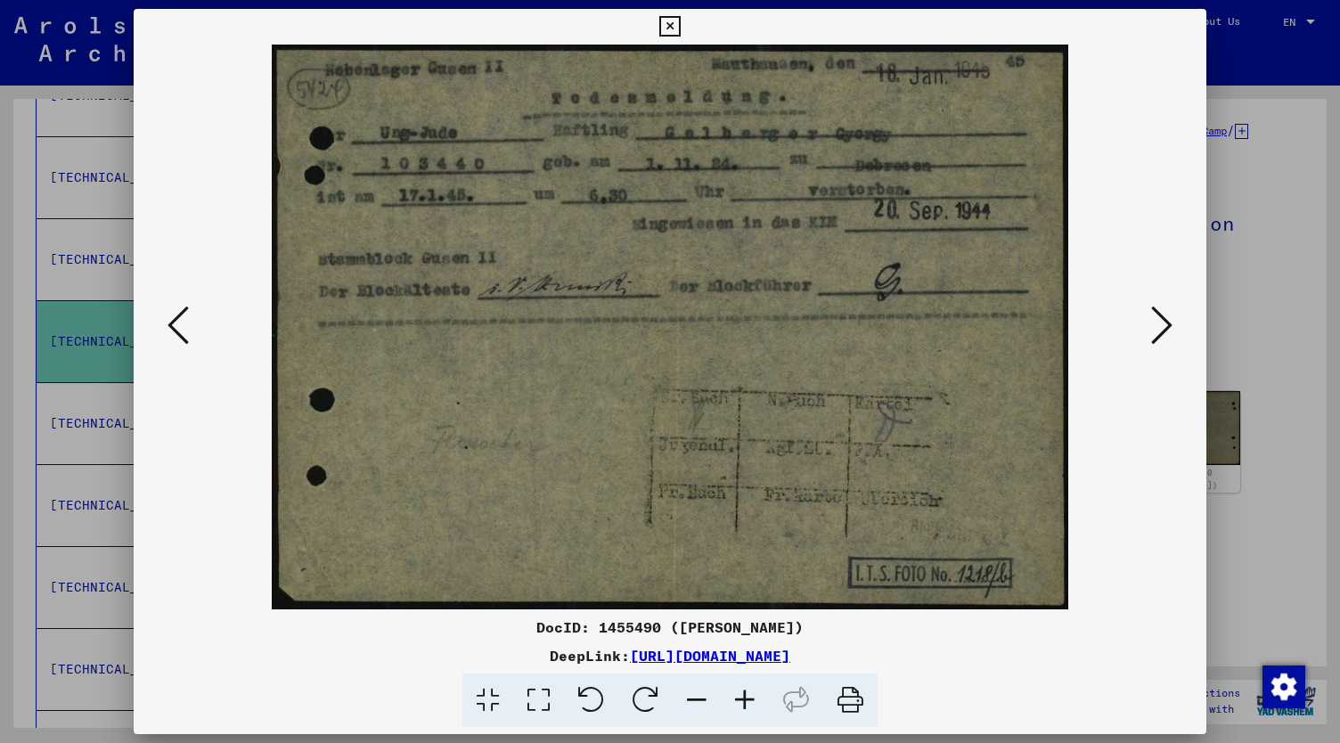
click at [680, 21] on icon at bounding box center [669, 26] width 20 height 21
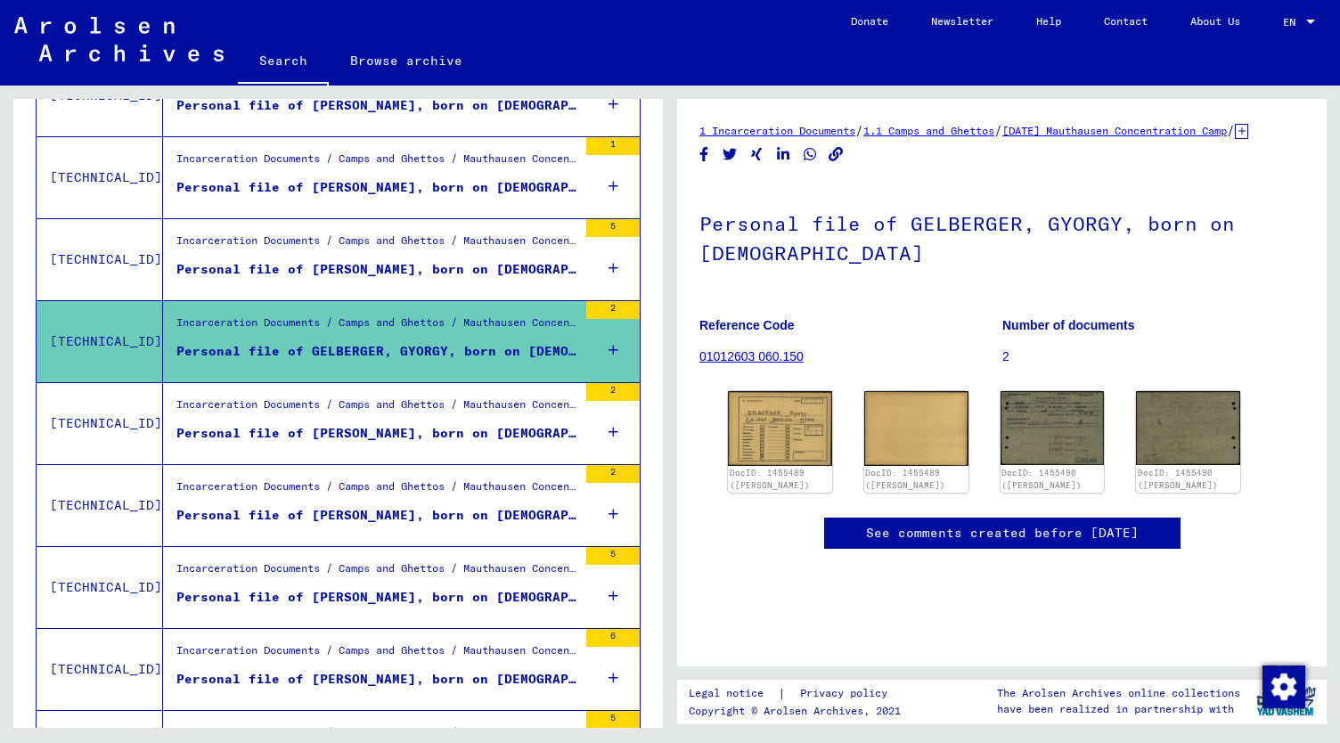
scroll to position [1288, 0]
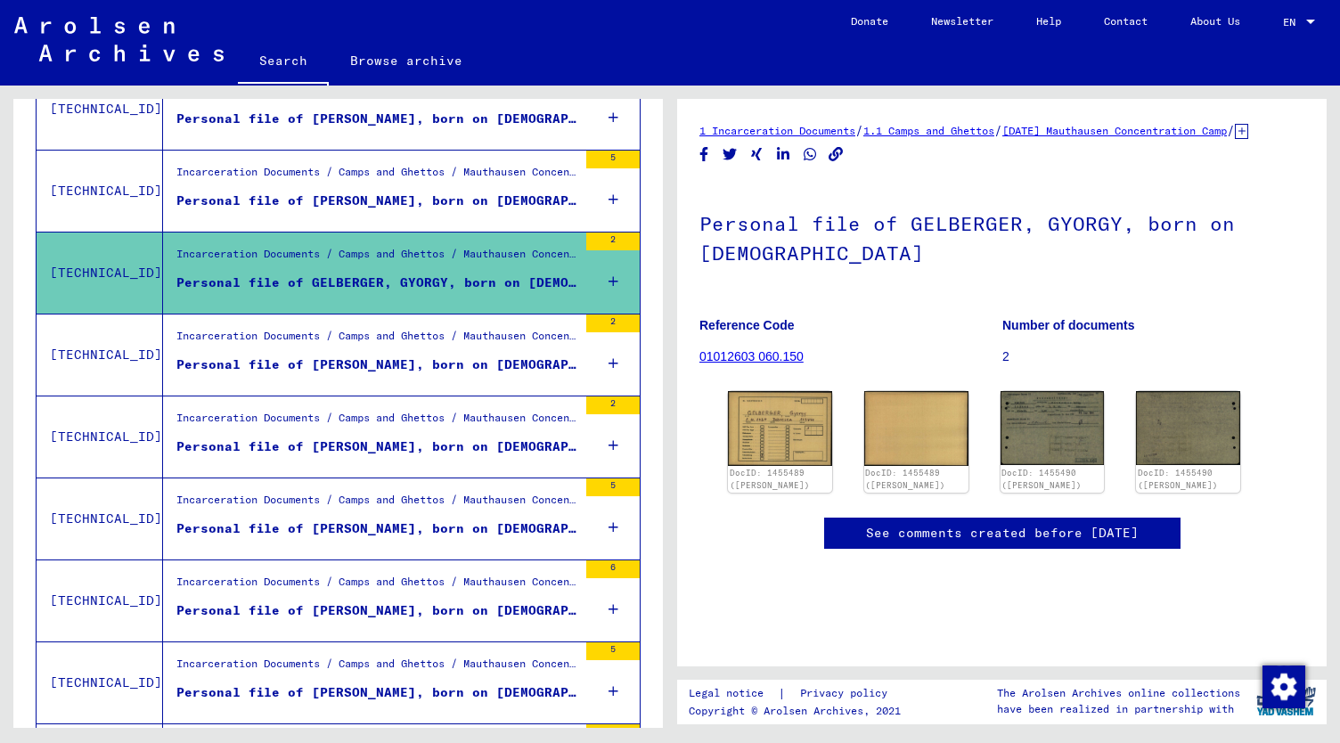
click at [467, 356] on div "Personal file of [PERSON_NAME], born on [DEMOGRAPHIC_DATA]" at bounding box center [376, 365] width 401 height 19
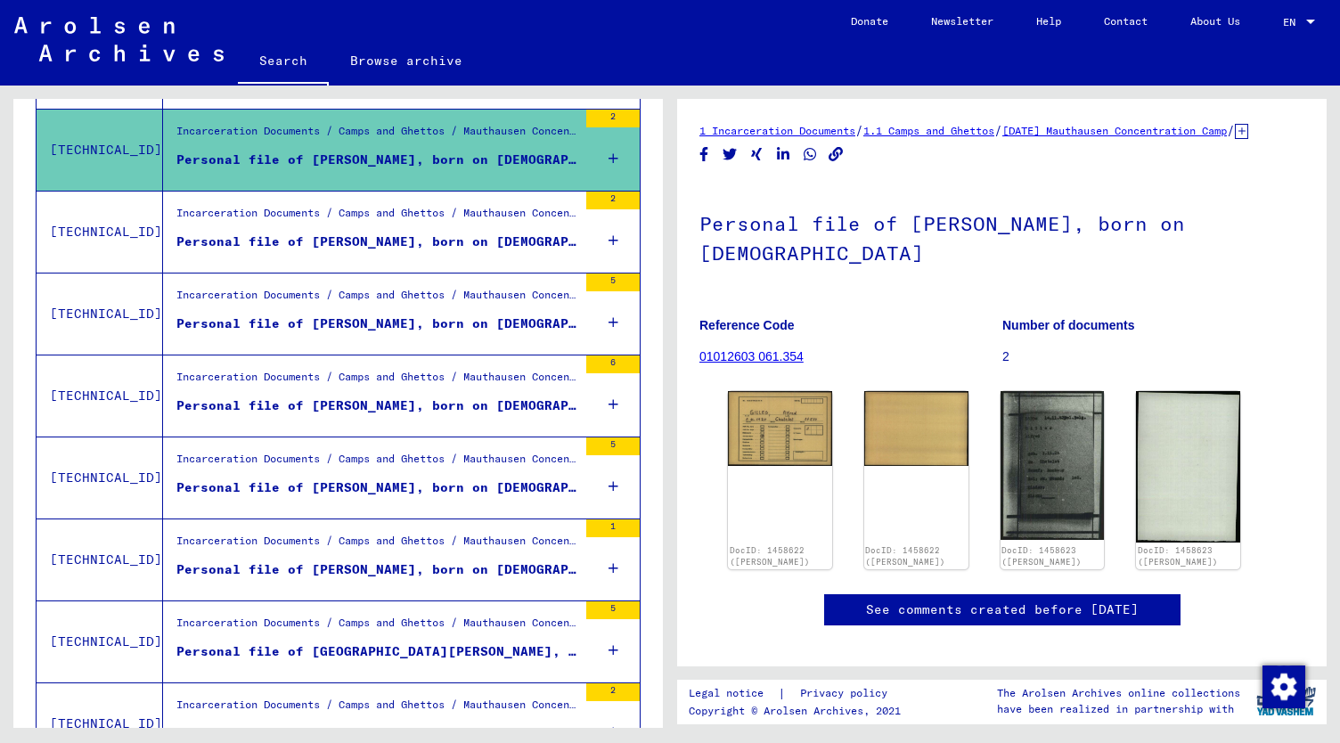
scroll to position [1490, 0]
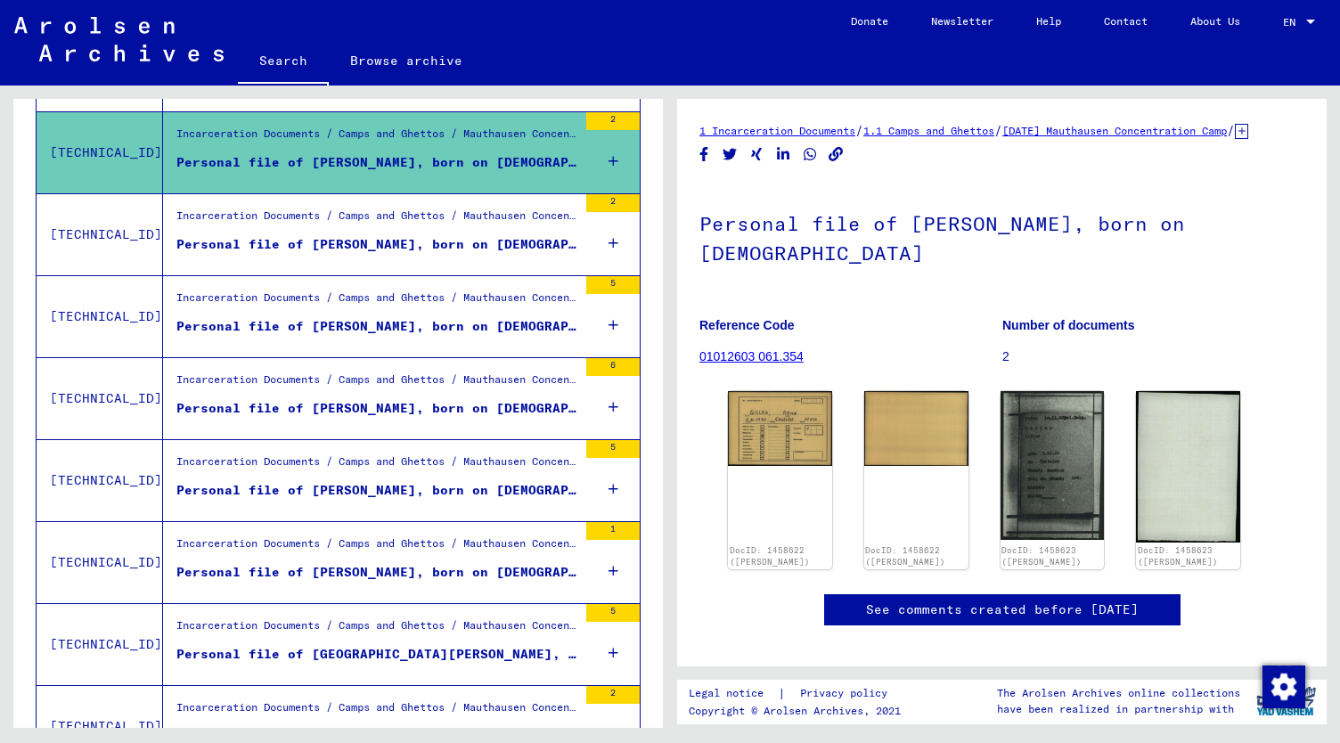
click at [470, 299] on div "Incarceration Documents / Camps and Ghettos / Mauthausen Concentration Camp / I…" at bounding box center [376, 302] width 401 height 25
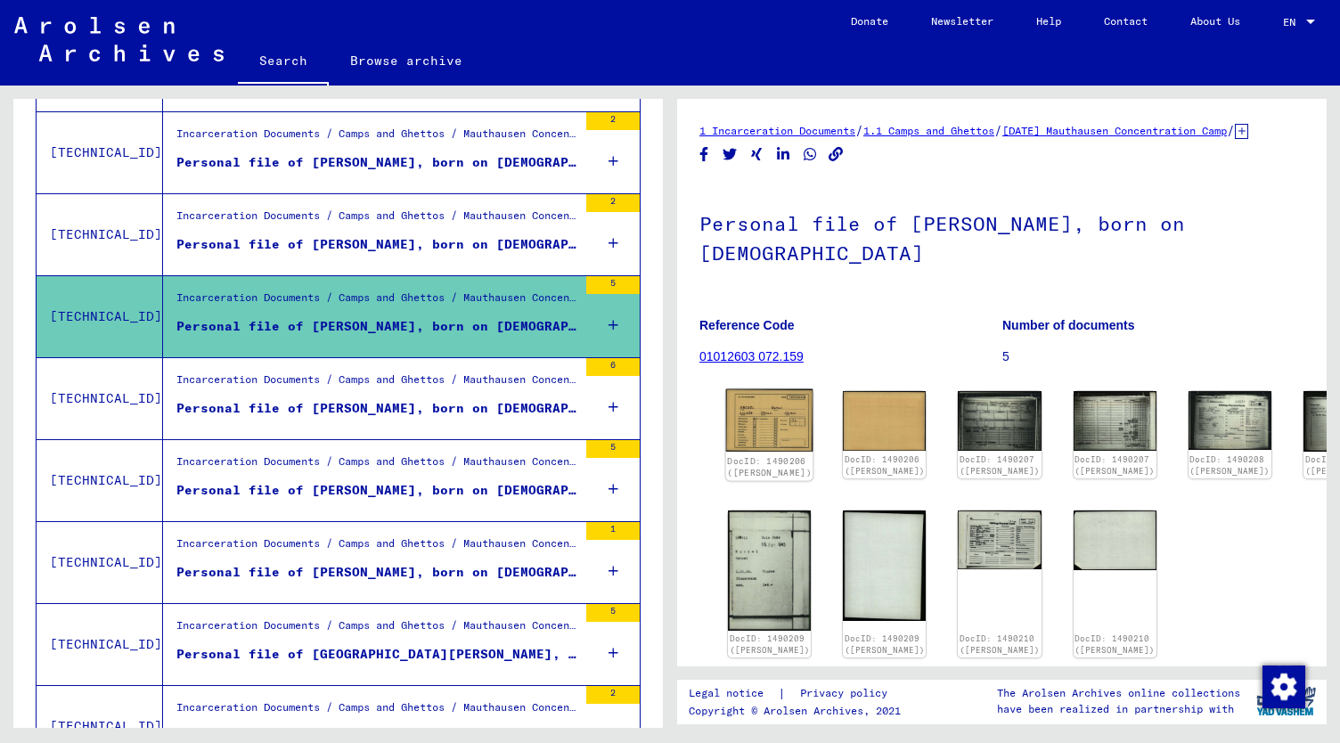
click at [766, 442] on img at bounding box center [769, 420] width 87 height 62
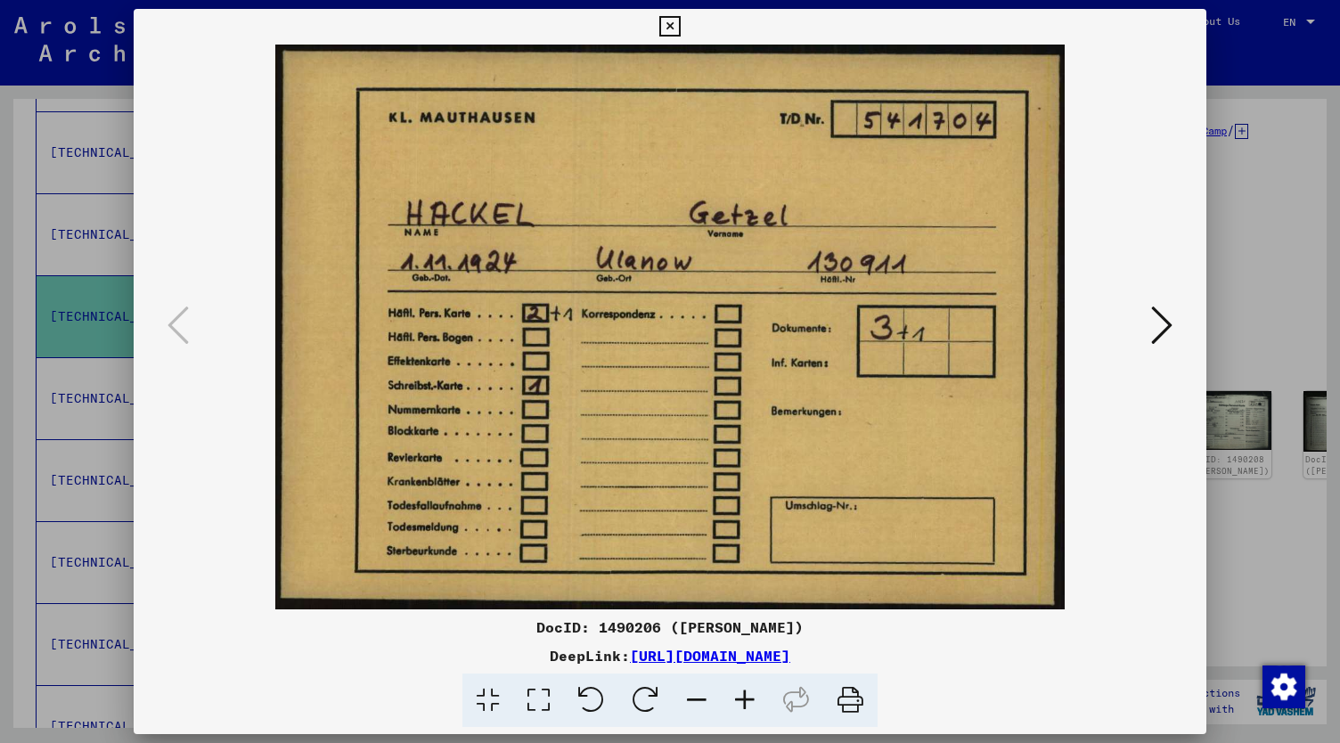
click at [1166, 318] on icon at bounding box center [1161, 325] width 21 height 43
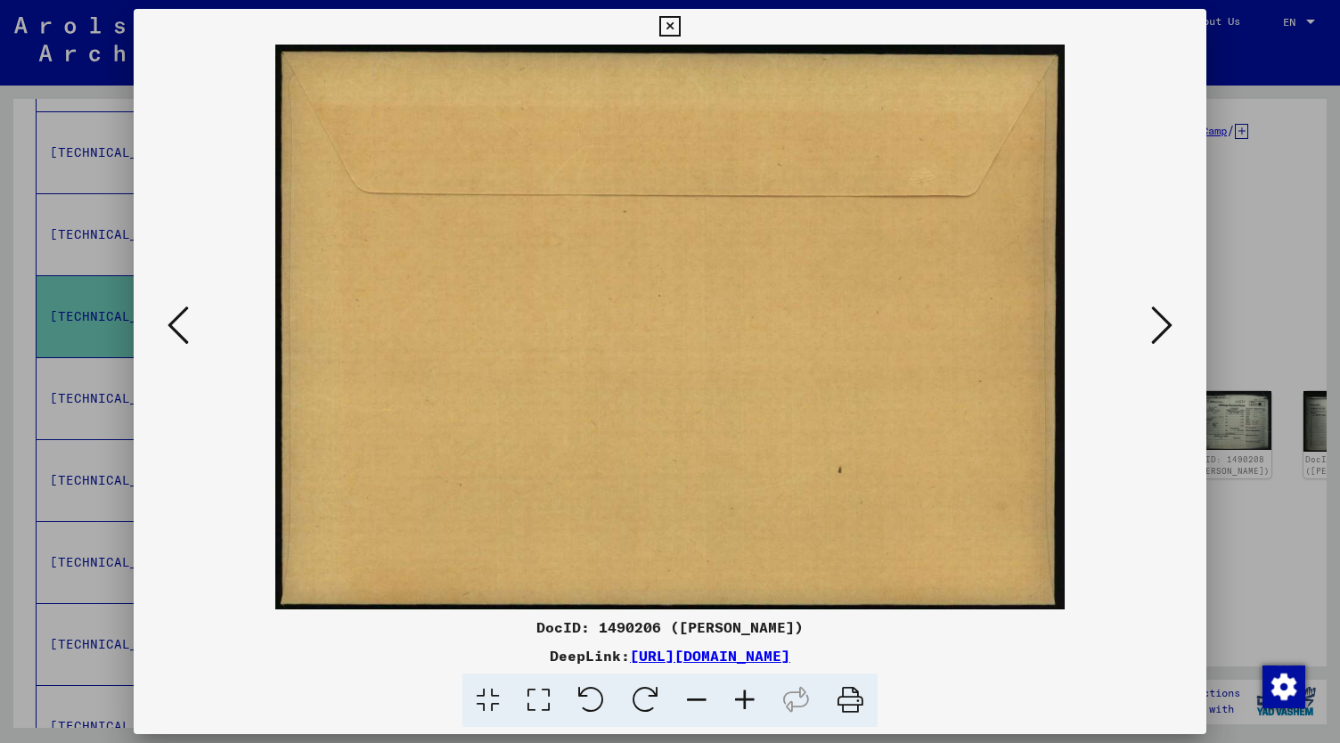
click at [1163, 319] on icon at bounding box center [1161, 325] width 21 height 43
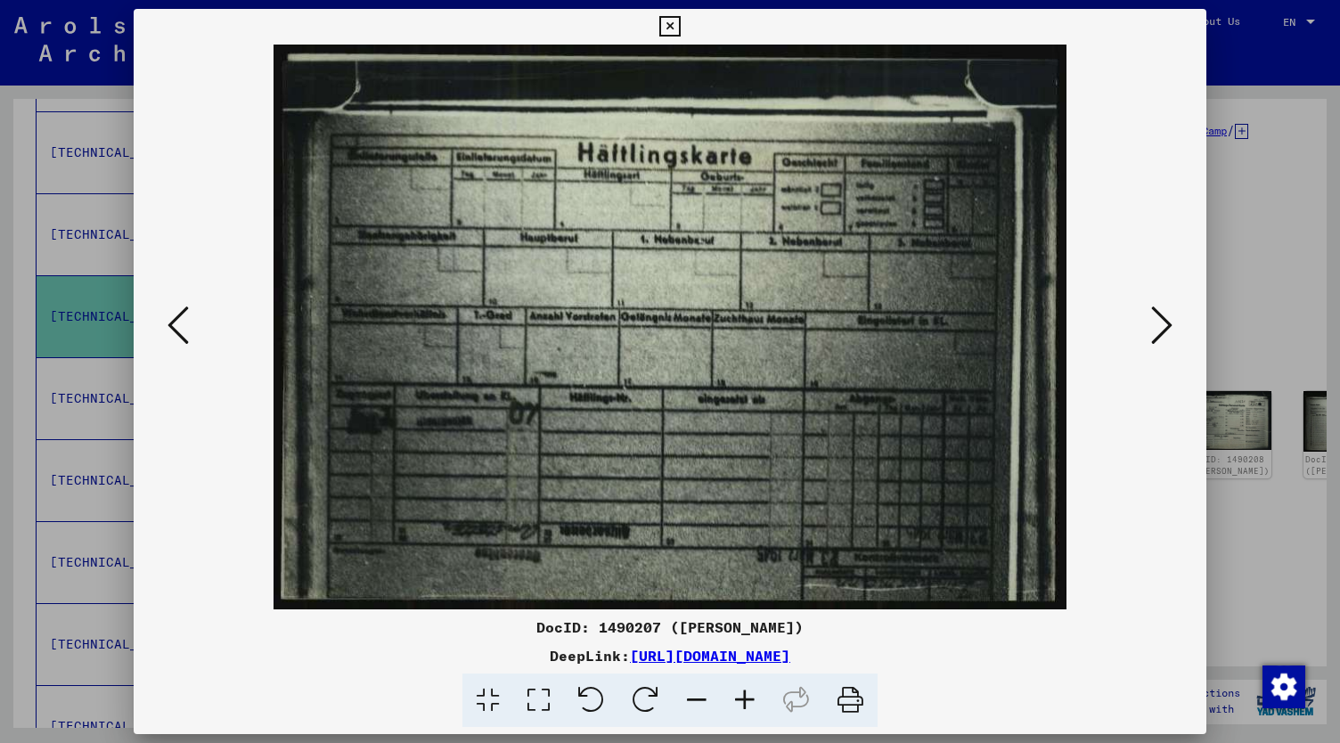
click at [181, 322] on icon at bounding box center [178, 325] width 21 height 43
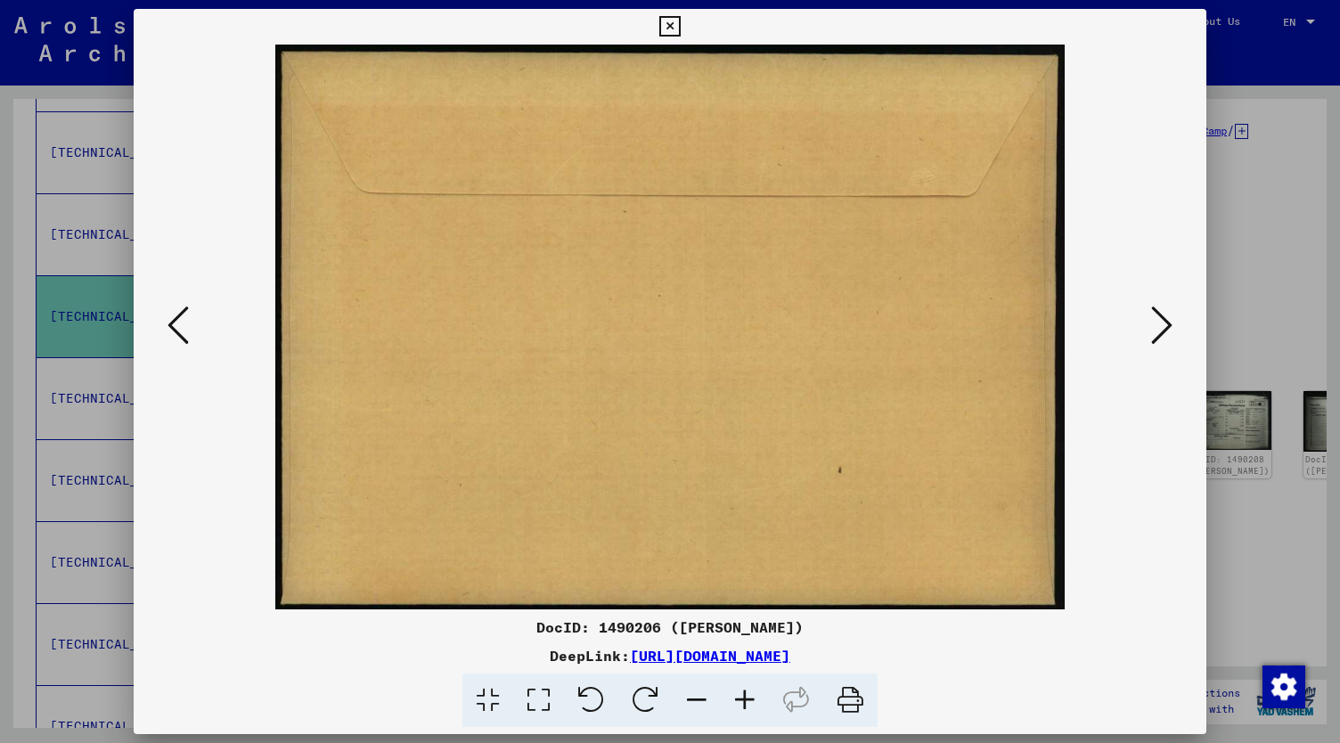
click at [181, 322] on icon at bounding box center [178, 325] width 21 height 43
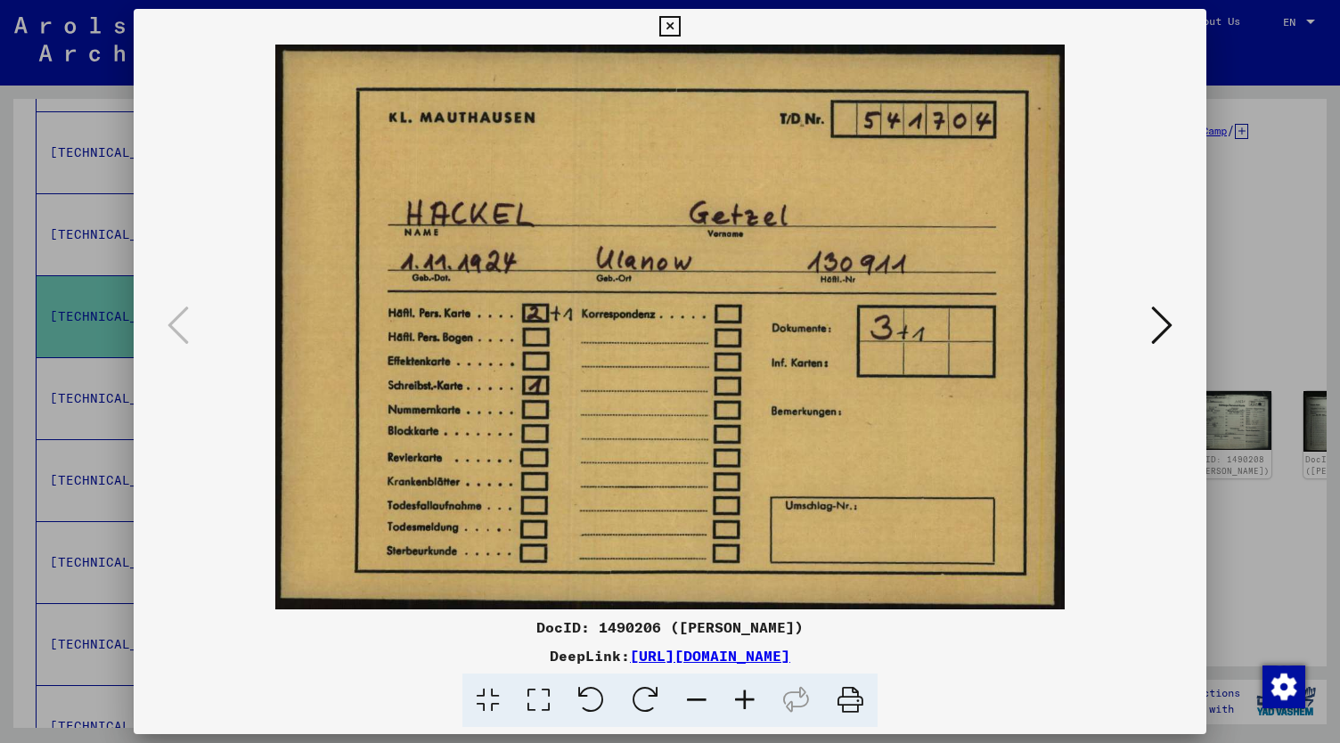
click at [1162, 327] on icon at bounding box center [1161, 325] width 21 height 43
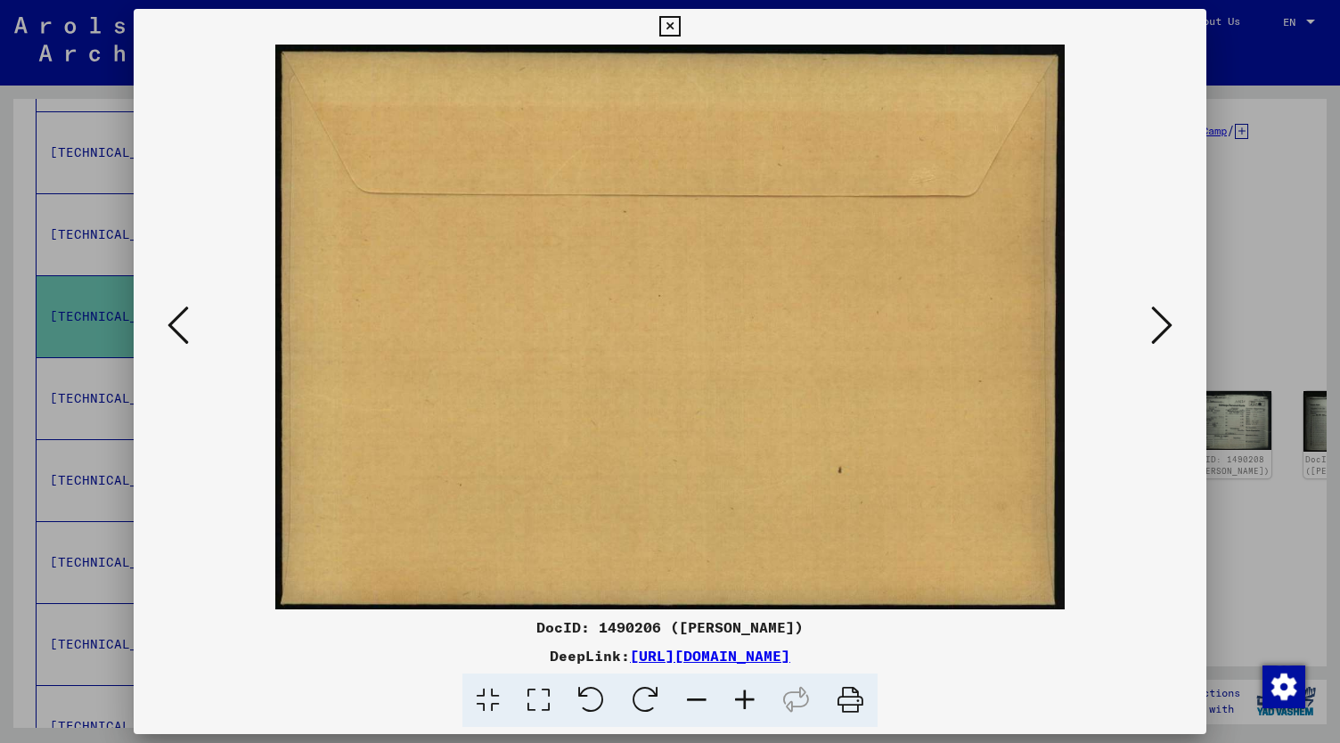
click at [1158, 327] on icon at bounding box center [1161, 325] width 21 height 43
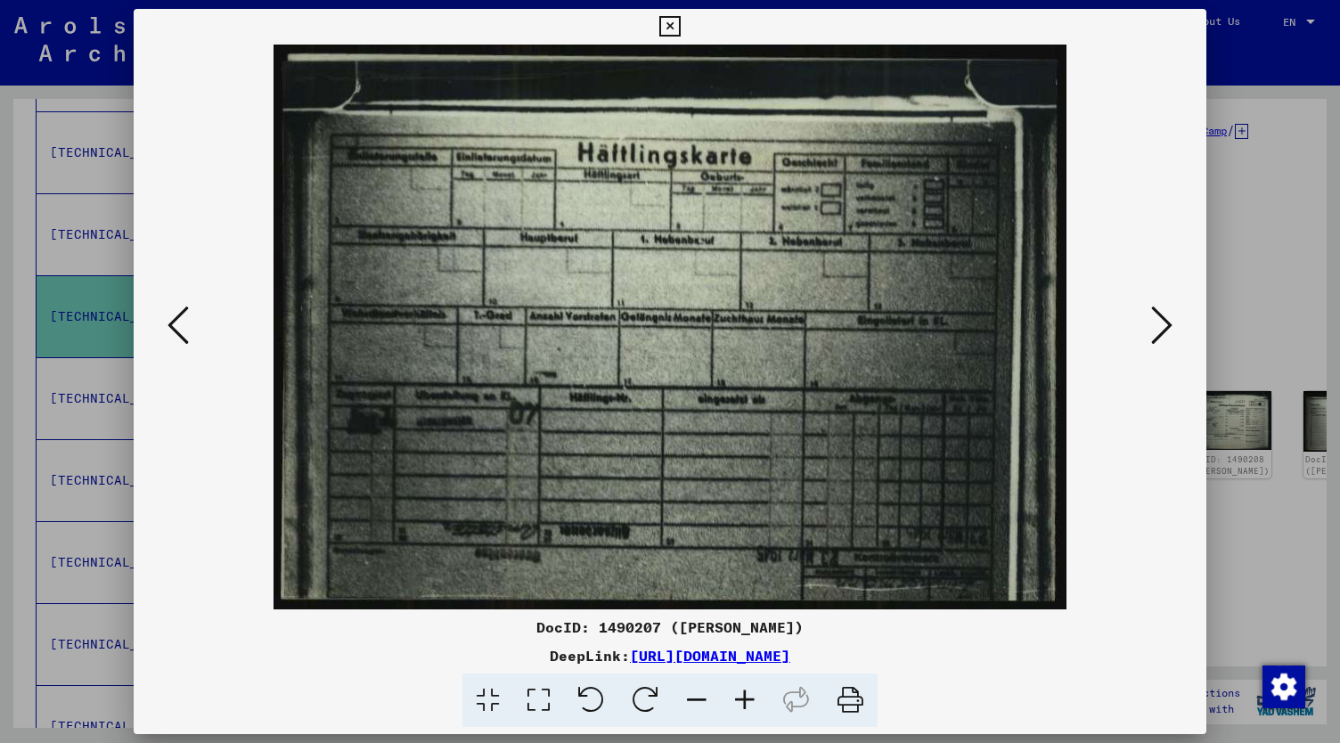
click at [1157, 327] on icon at bounding box center [1161, 325] width 21 height 43
